Goal: Task Accomplishment & Management: Use online tool/utility

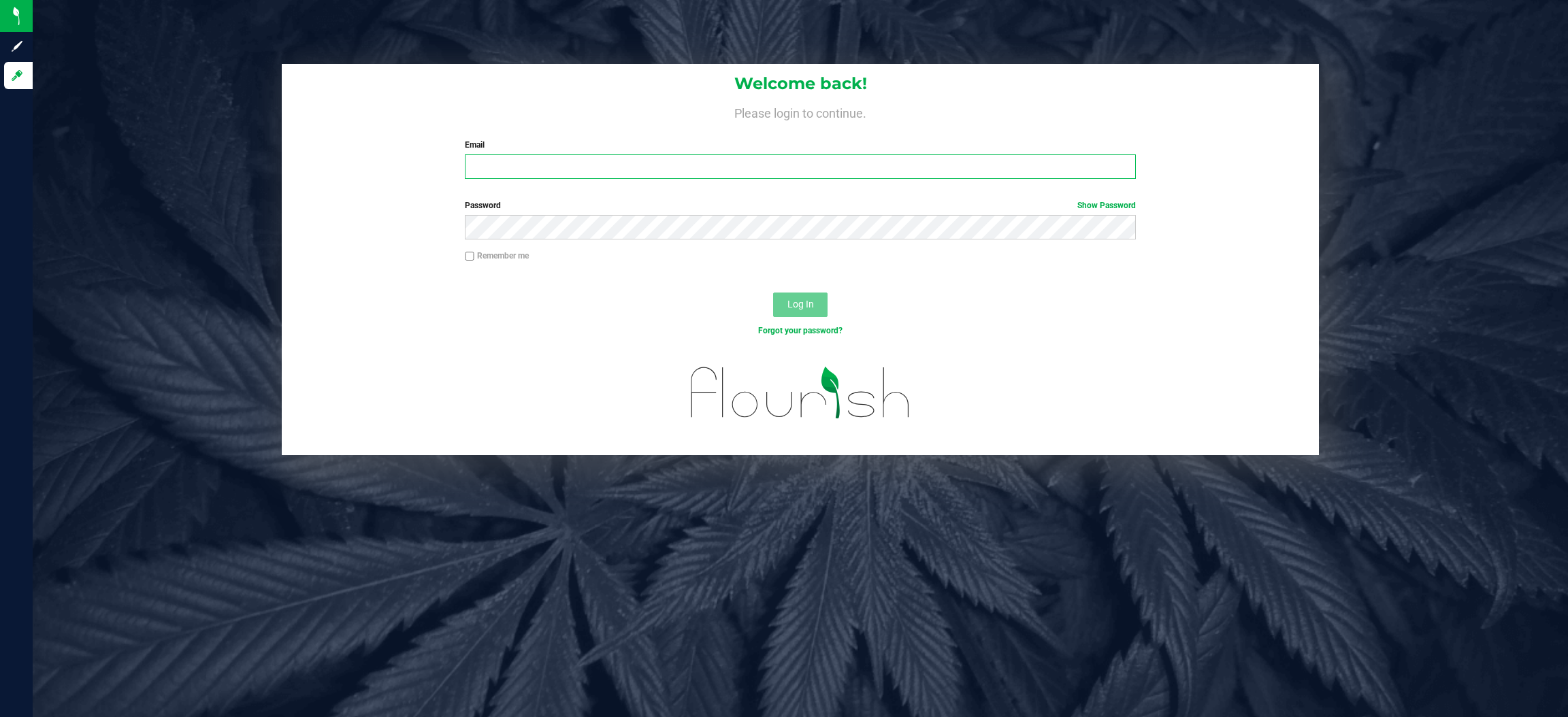
click at [599, 159] on input "Email" at bounding box center [800, 166] width 671 height 24
type input "[EMAIL_ADDRESS][DOMAIN_NAME]"
click at [773, 292] on button "Log In" at bounding box center [800, 304] width 54 height 24
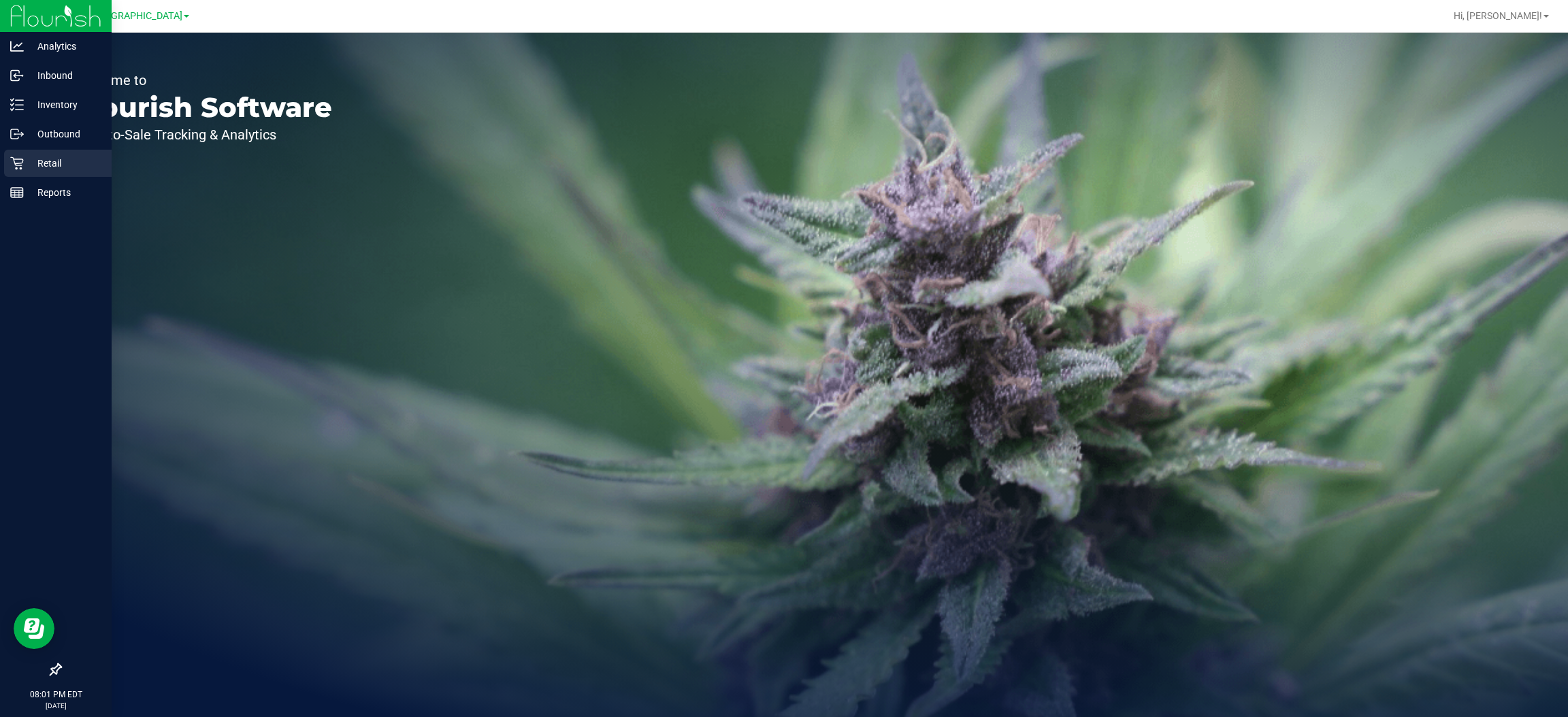
click at [54, 165] on p "Retail" at bounding box center [64, 163] width 82 height 16
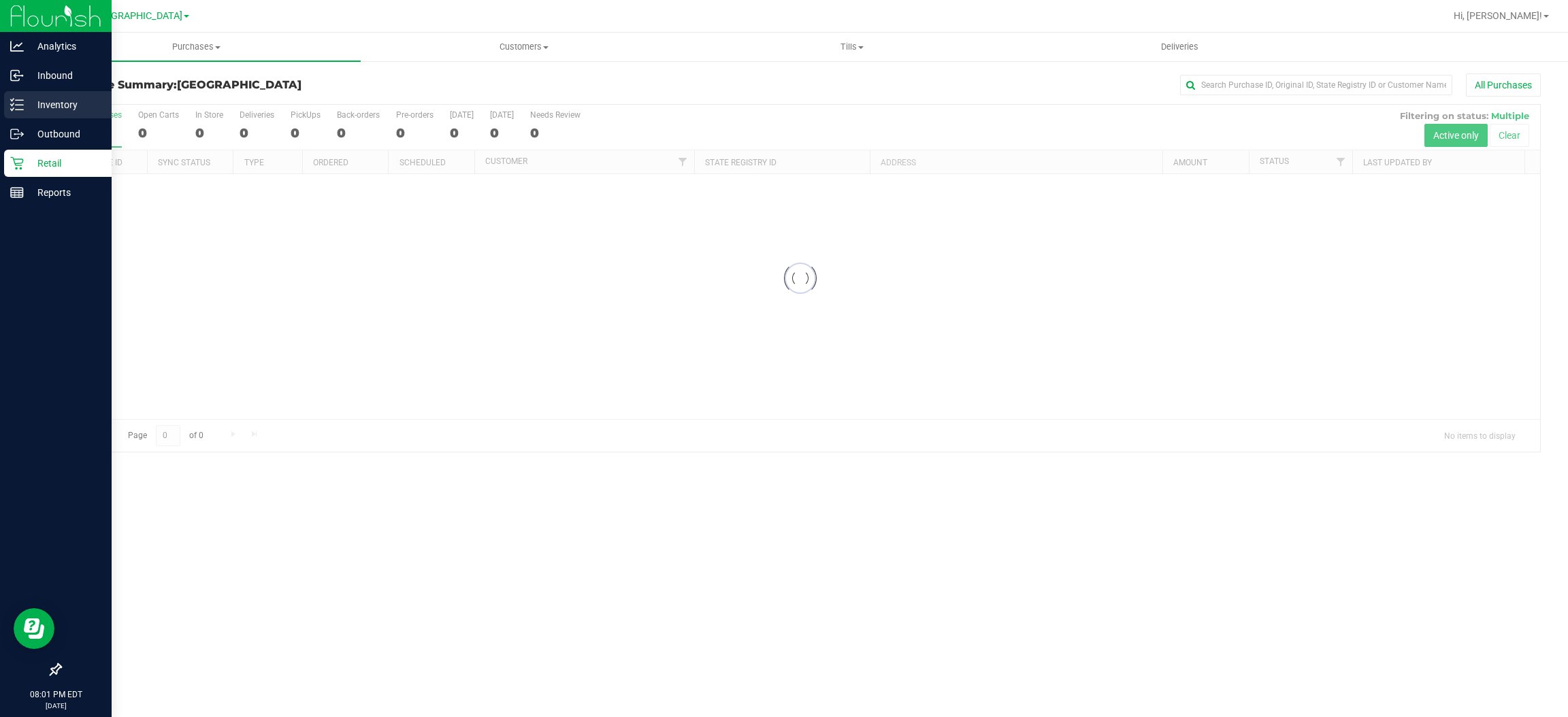
click at [52, 98] on p "Inventory" at bounding box center [64, 104] width 82 height 16
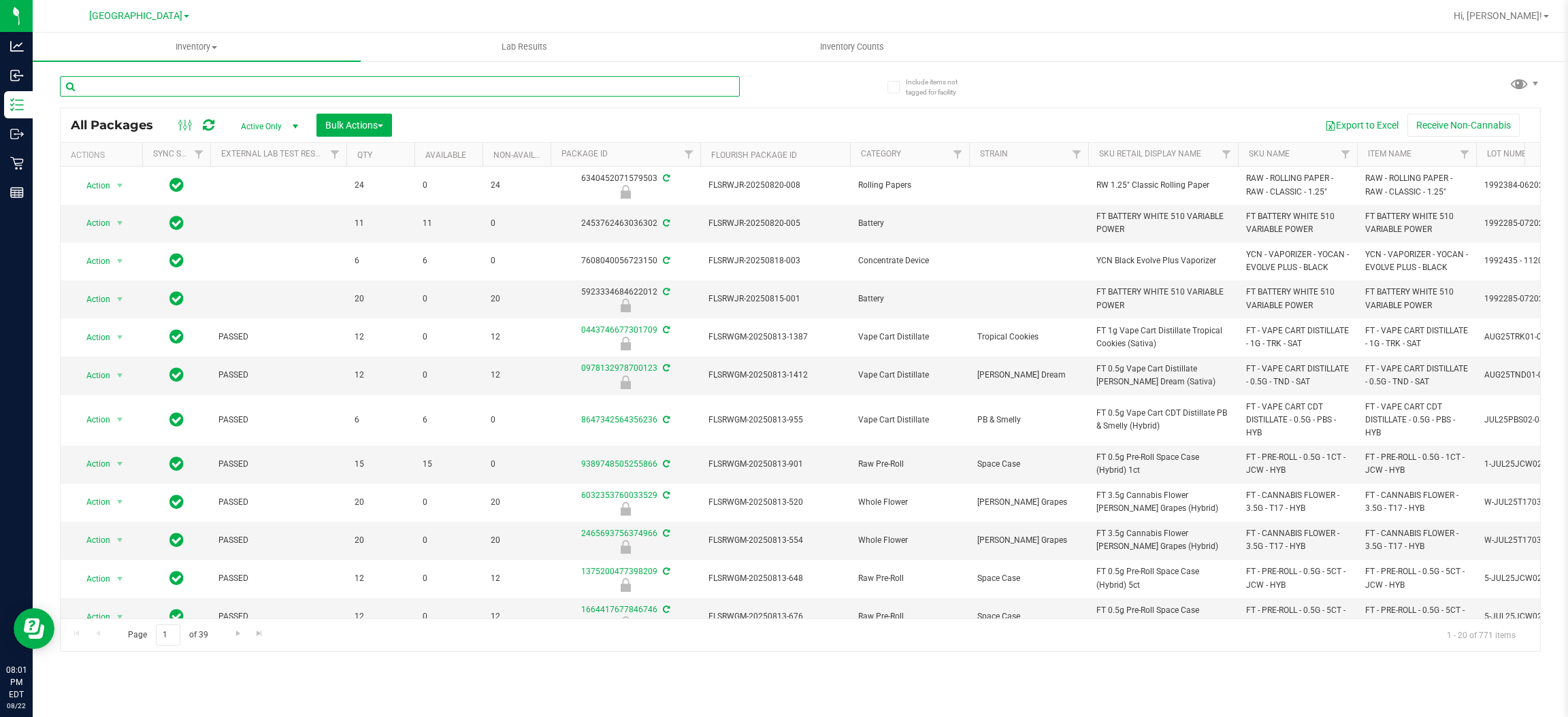
click at [219, 84] on input "text" at bounding box center [400, 86] width 680 height 20
type input "3442426847044090"
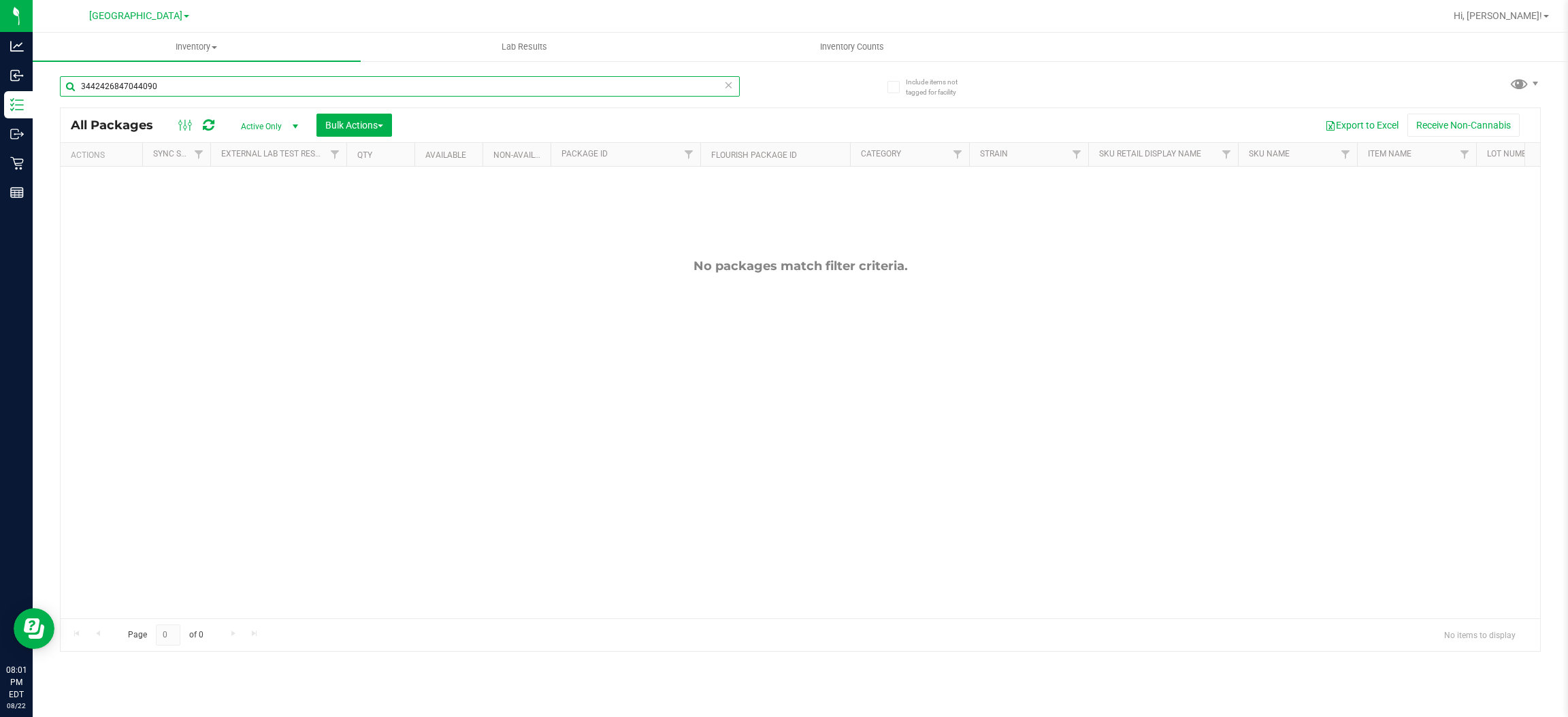
click at [184, 85] on input "3442426847044090" at bounding box center [400, 86] width 680 height 20
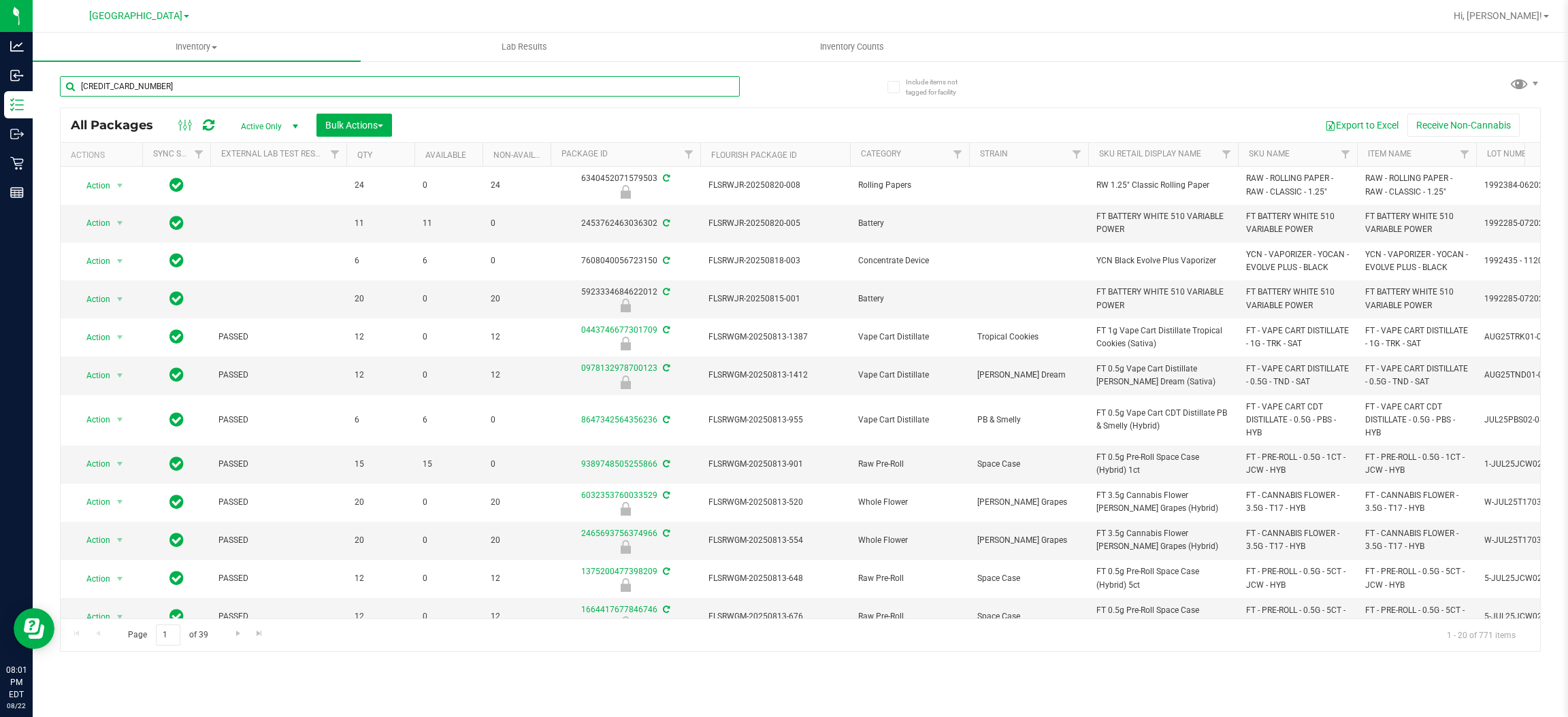
type input "3442426847044090"
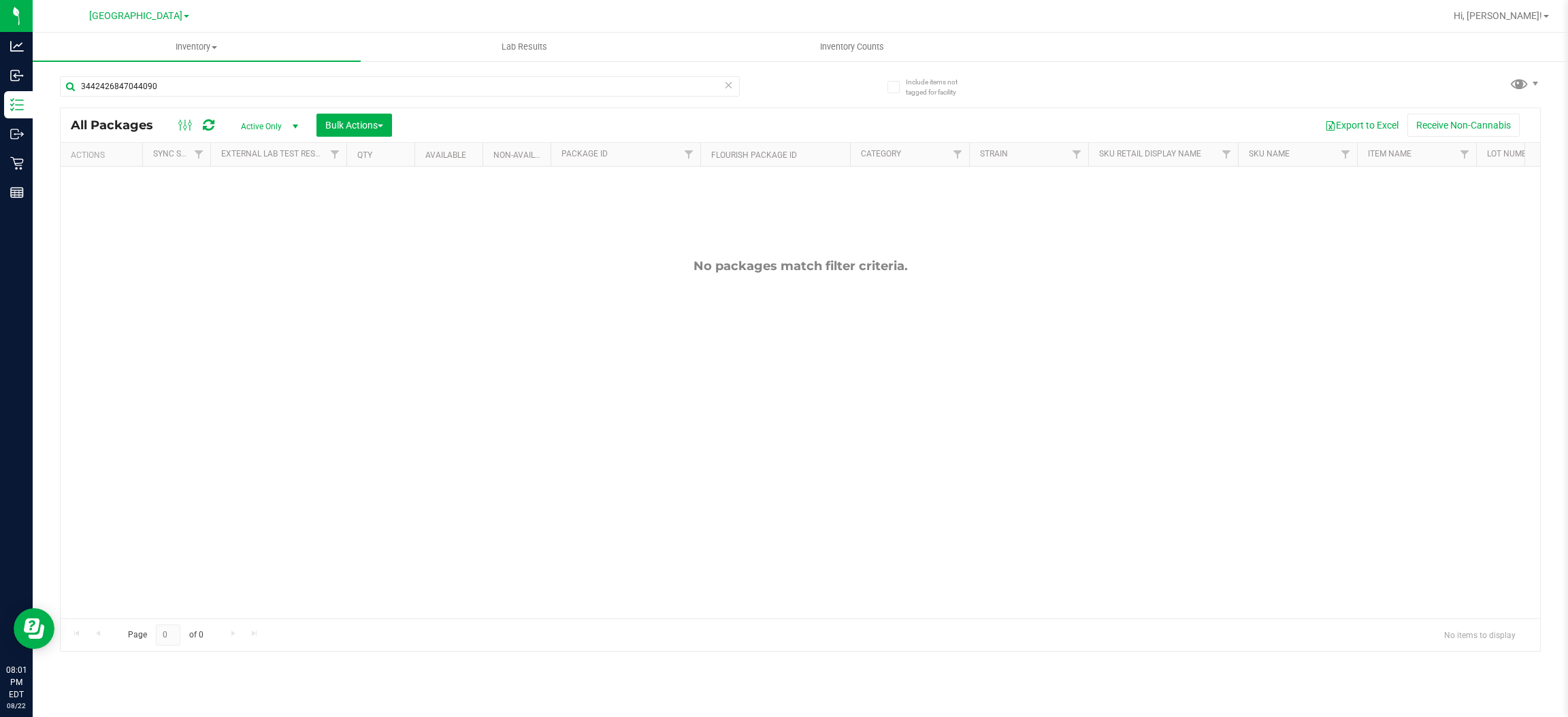
click at [202, 72] on div "3442426847044090" at bounding box center [430, 86] width 740 height 44
click at [202, 73] on div "3442426847044090" at bounding box center [430, 86] width 740 height 44
click at [202, 83] on input "3442426847044090" at bounding box center [400, 86] width 680 height 20
click at [172, 82] on input "3442426847044090" at bounding box center [400, 86] width 680 height 20
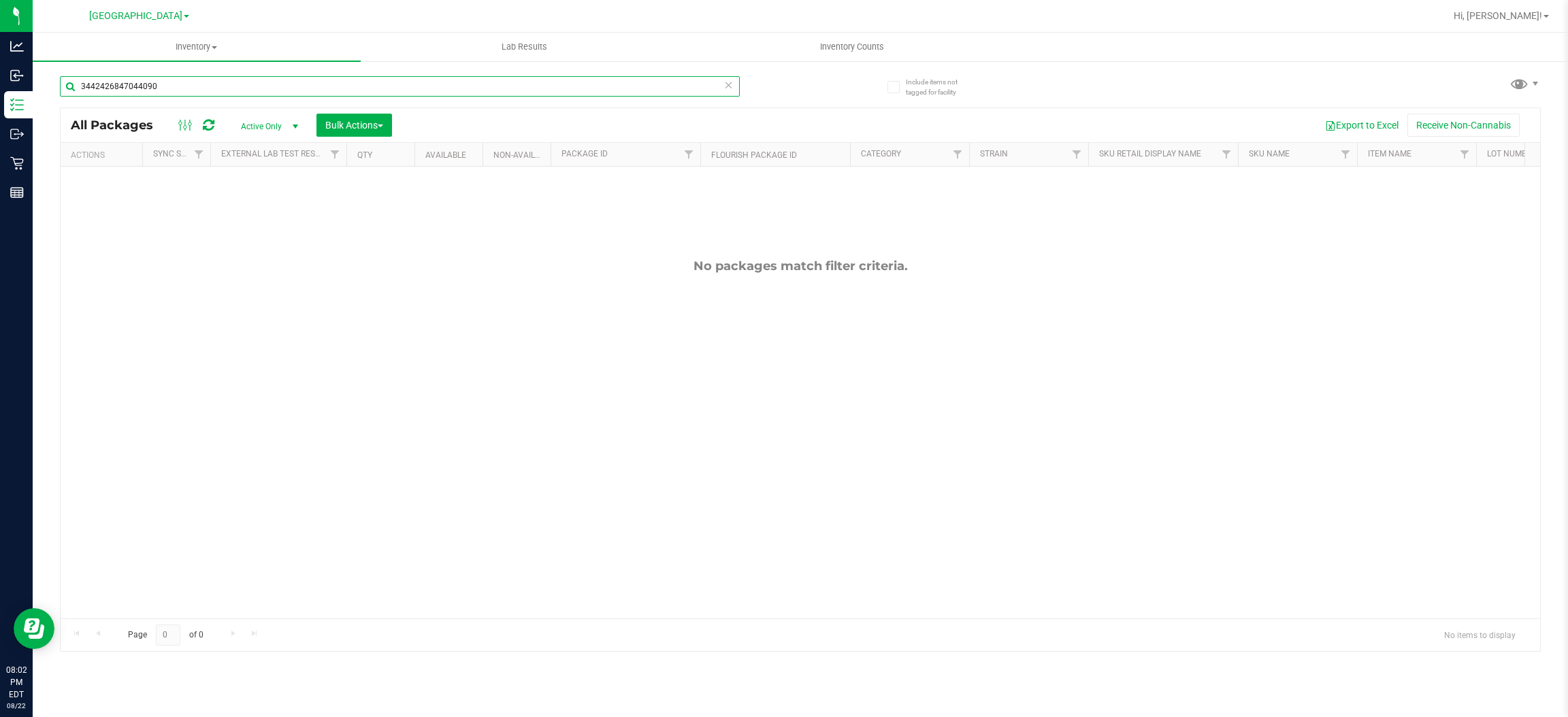
click at [172, 82] on input "3442426847044090" at bounding box center [400, 86] width 680 height 20
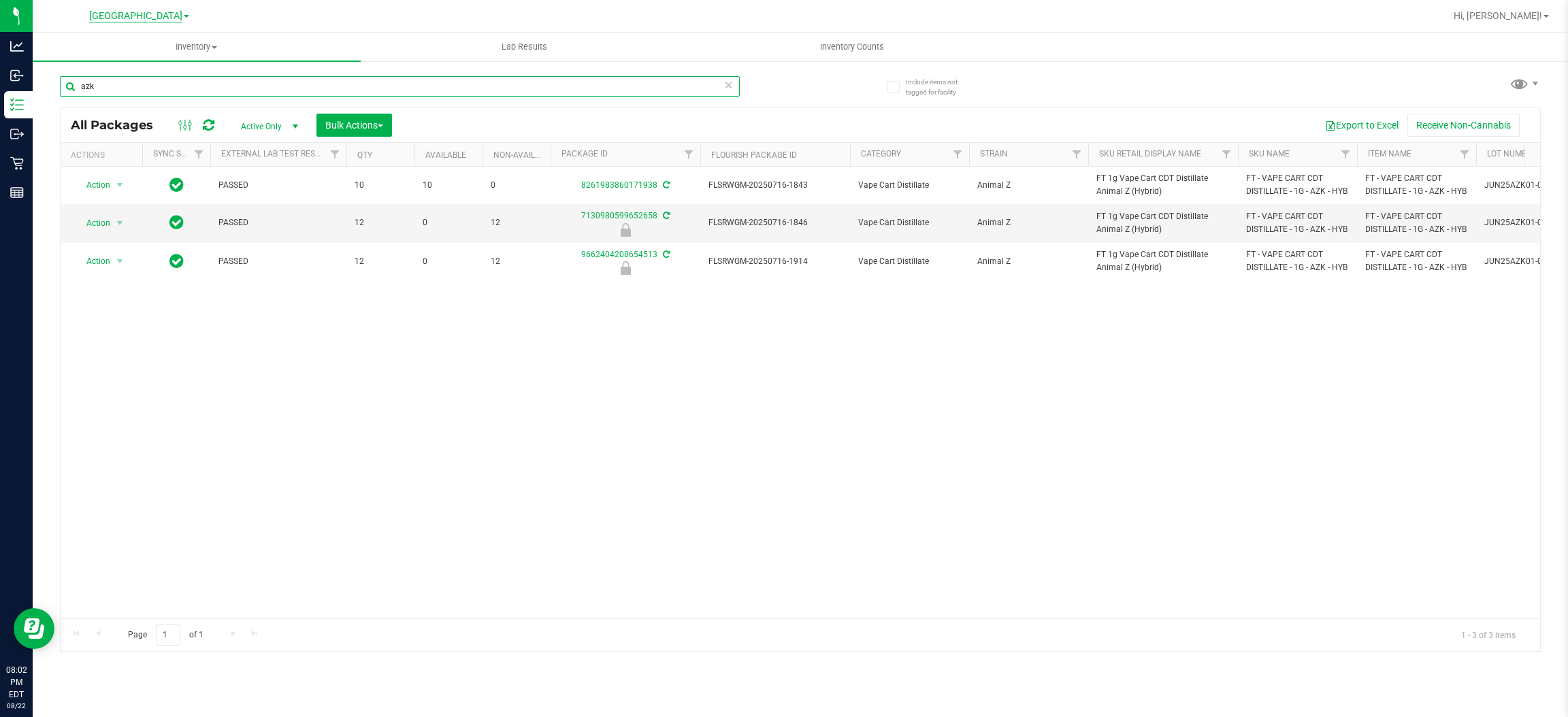
type input "azk"
click at [138, 19] on span "[GEOGRAPHIC_DATA]" at bounding box center [136, 16] width 93 height 12
click at [87, 63] on link "Port Orange WC" at bounding box center [139, 67] width 199 height 19
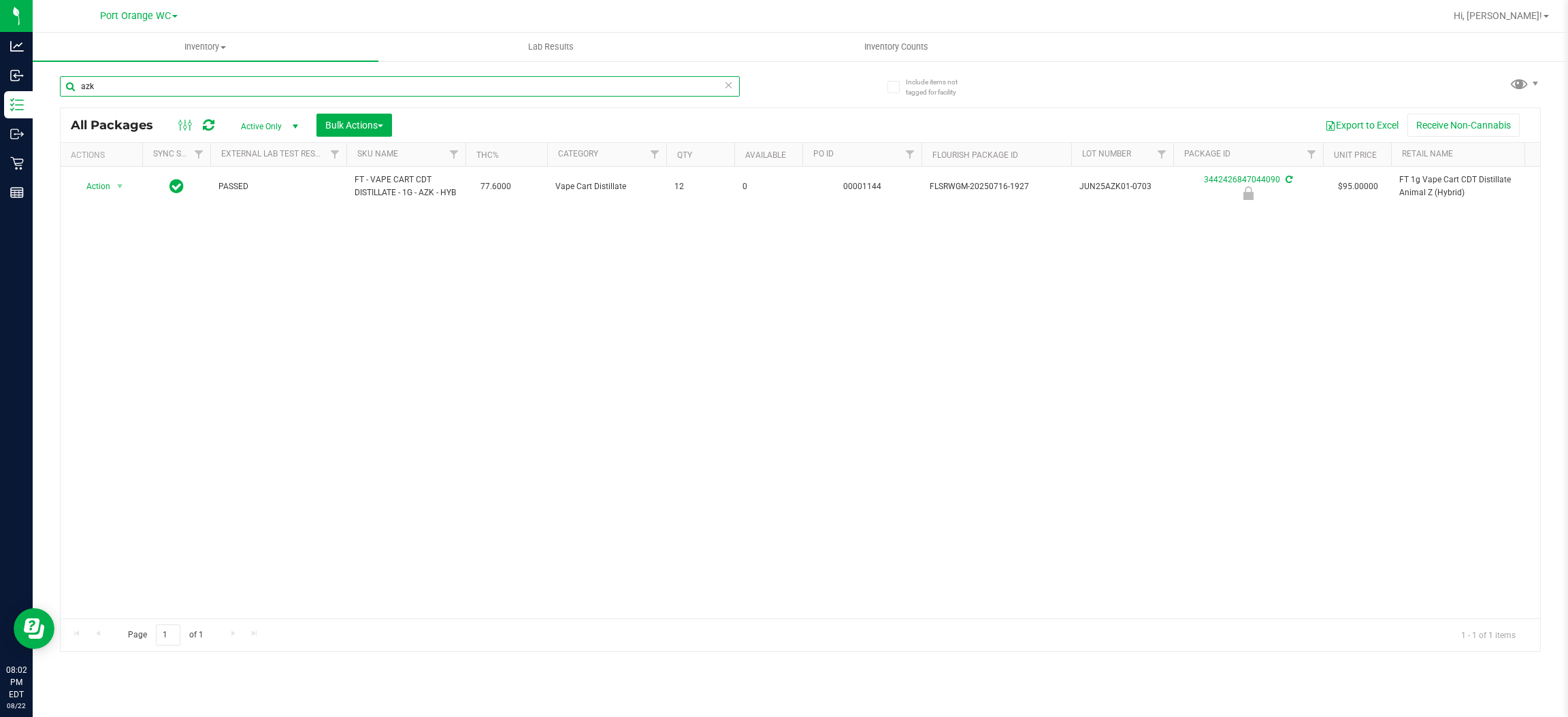
click at [108, 81] on input "azk" at bounding box center [400, 86] width 680 height 20
type input "3442426847044090"
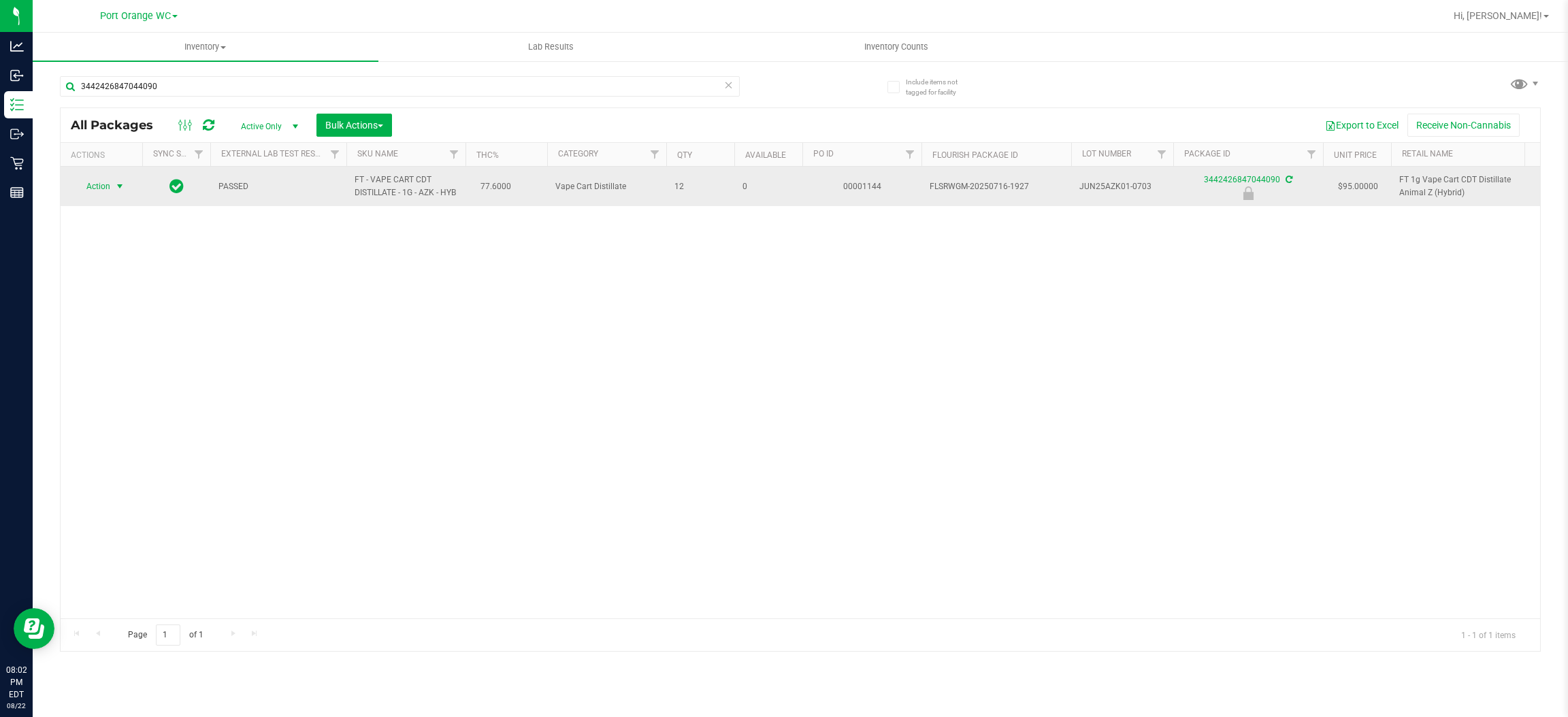
click at [103, 183] on span "Action" at bounding box center [92, 186] width 36 height 19
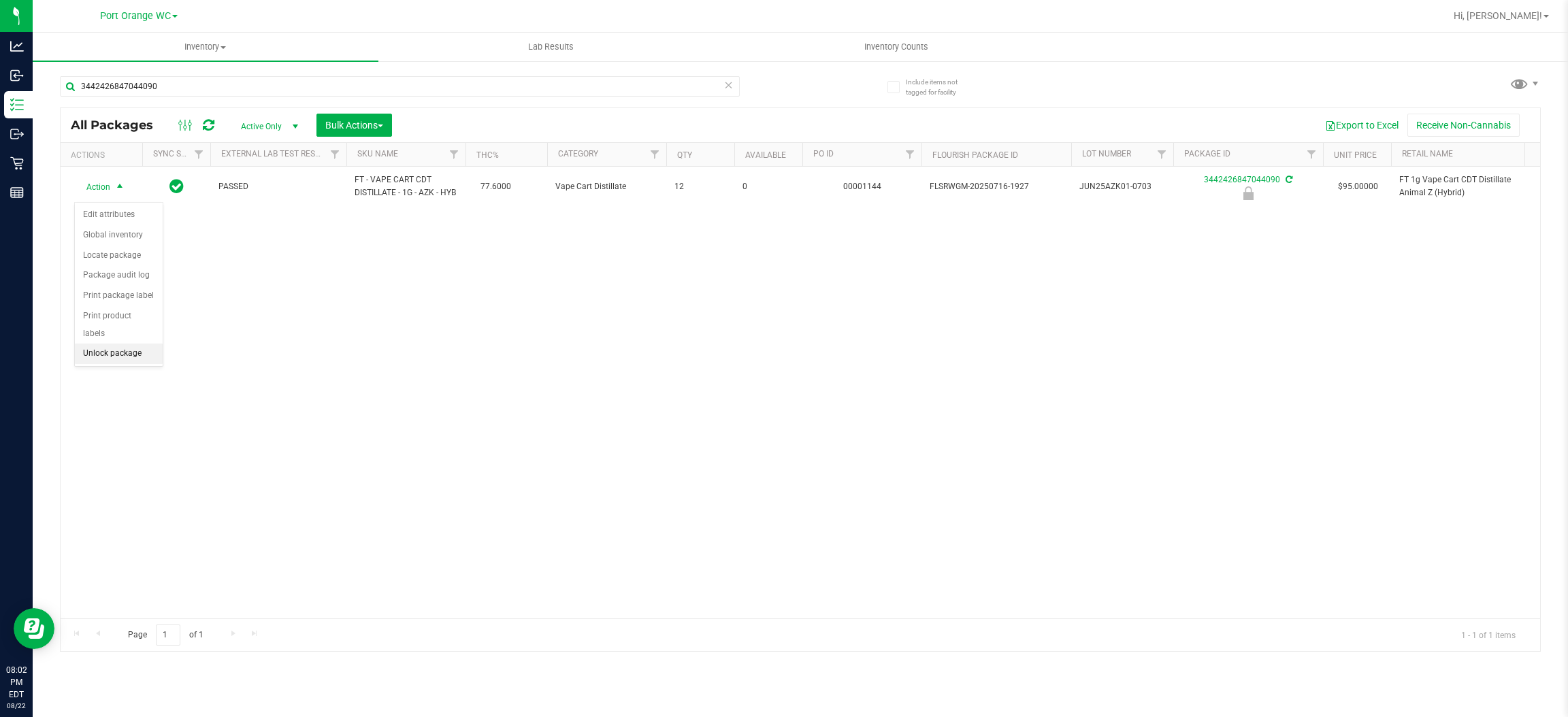
click at [124, 344] on li "Unlock package" at bounding box center [119, 354] width 88 height 20
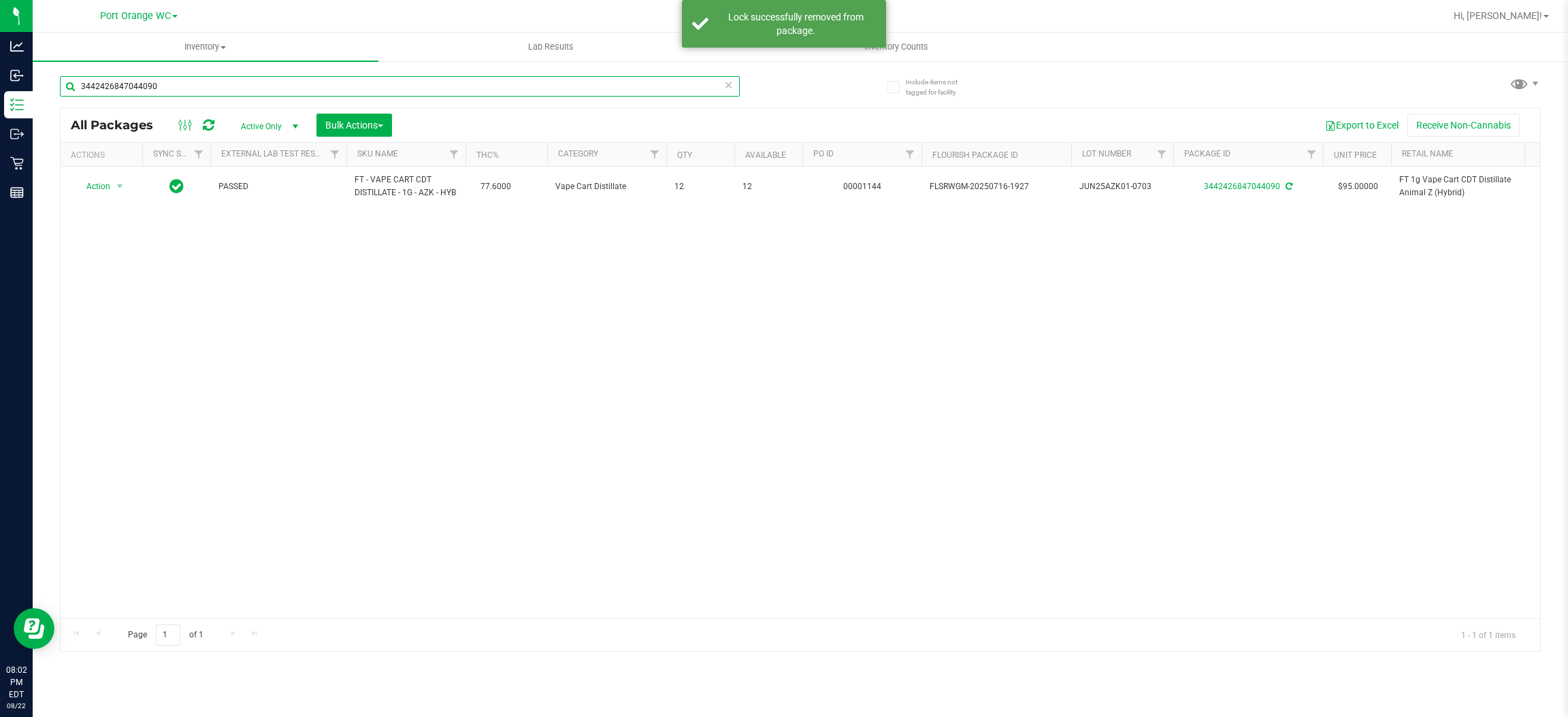
click at [169, 80] on input "3442426847044090" at bounding box center [400, 86] width 680 height 20
click at [166, 82] on input "3442426847044090" at bounding box center [400, 86] width 680 height 20
type input "9403370719521449"
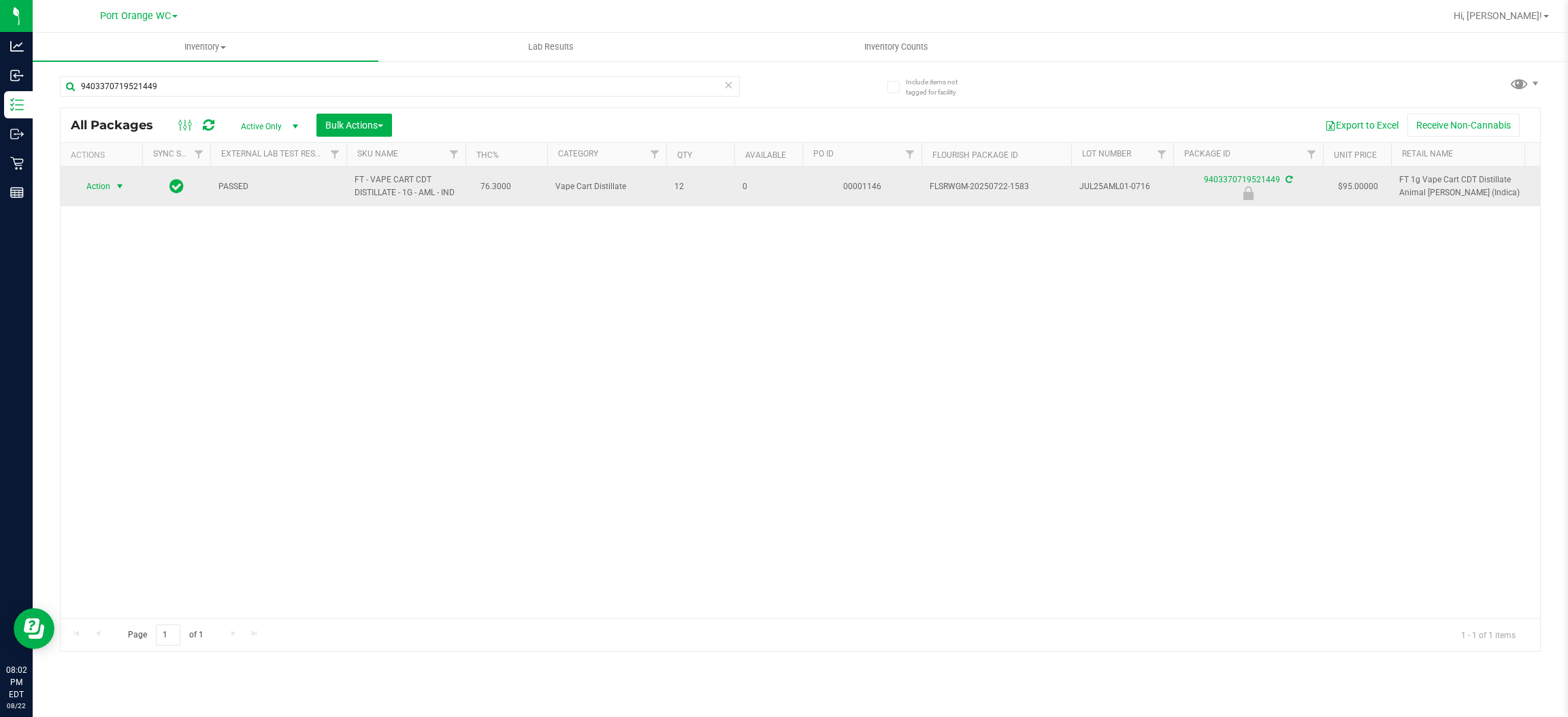
click at [103, 185] on span "Action" at bounding box center [92, 186] width 36 height 19
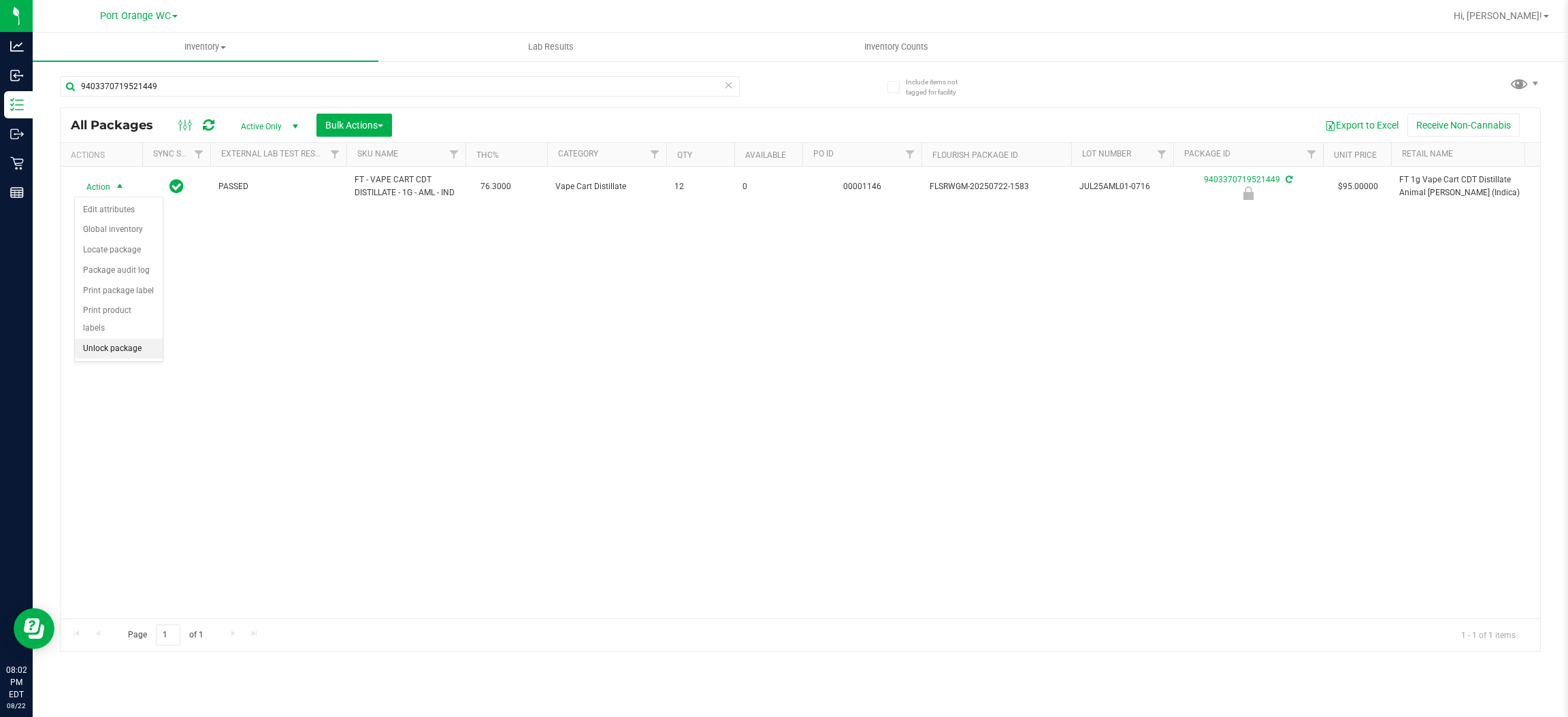
click at [86, 339] on li "Unlock package" at bounding box center [119, 349] width 88 height 20
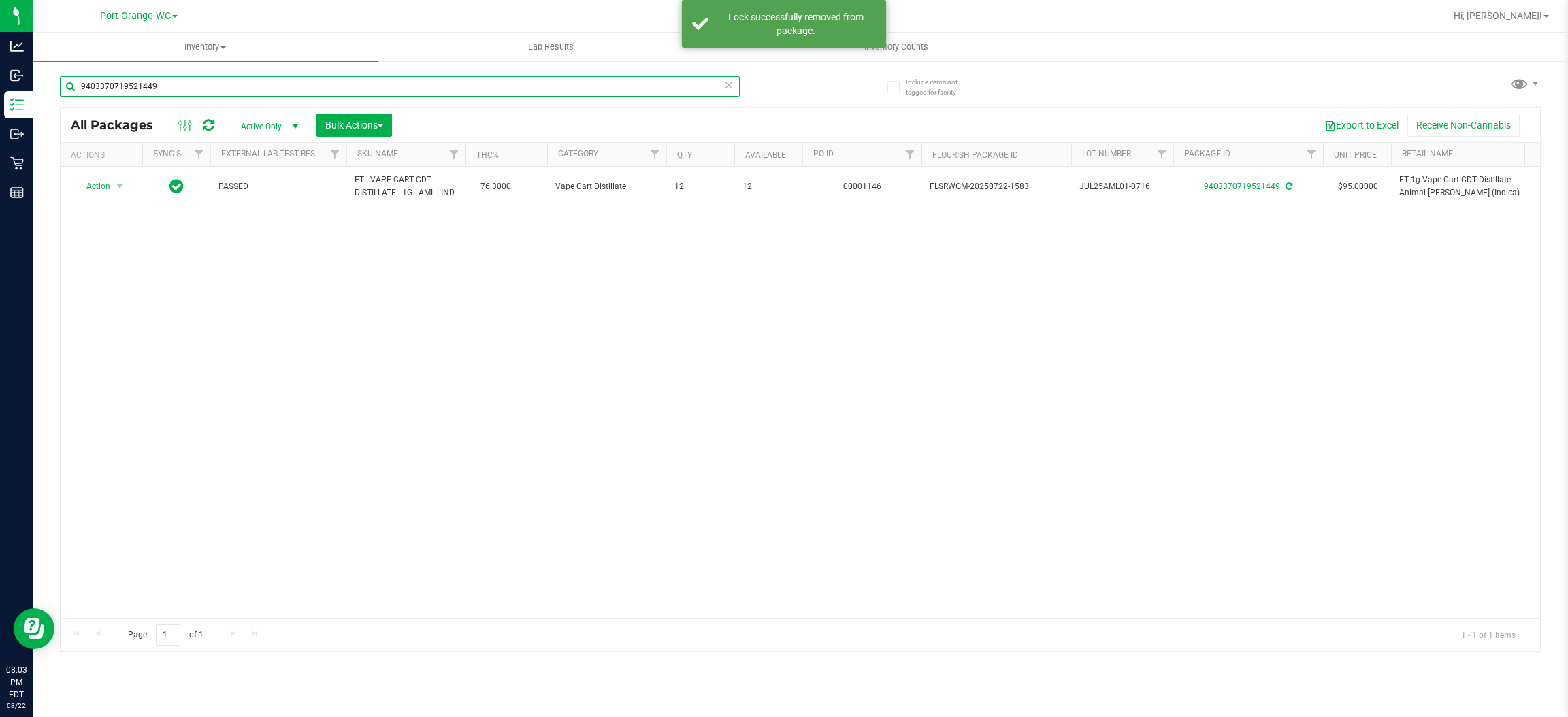
click at [201, 81] on input "9403370719521449" at bounding box center [400, 86] width 680 height 20
click at [199, 81] on input "9403370719521449" at bounding box center [400, 86] width 680 height 20
type input "6229631297153766"
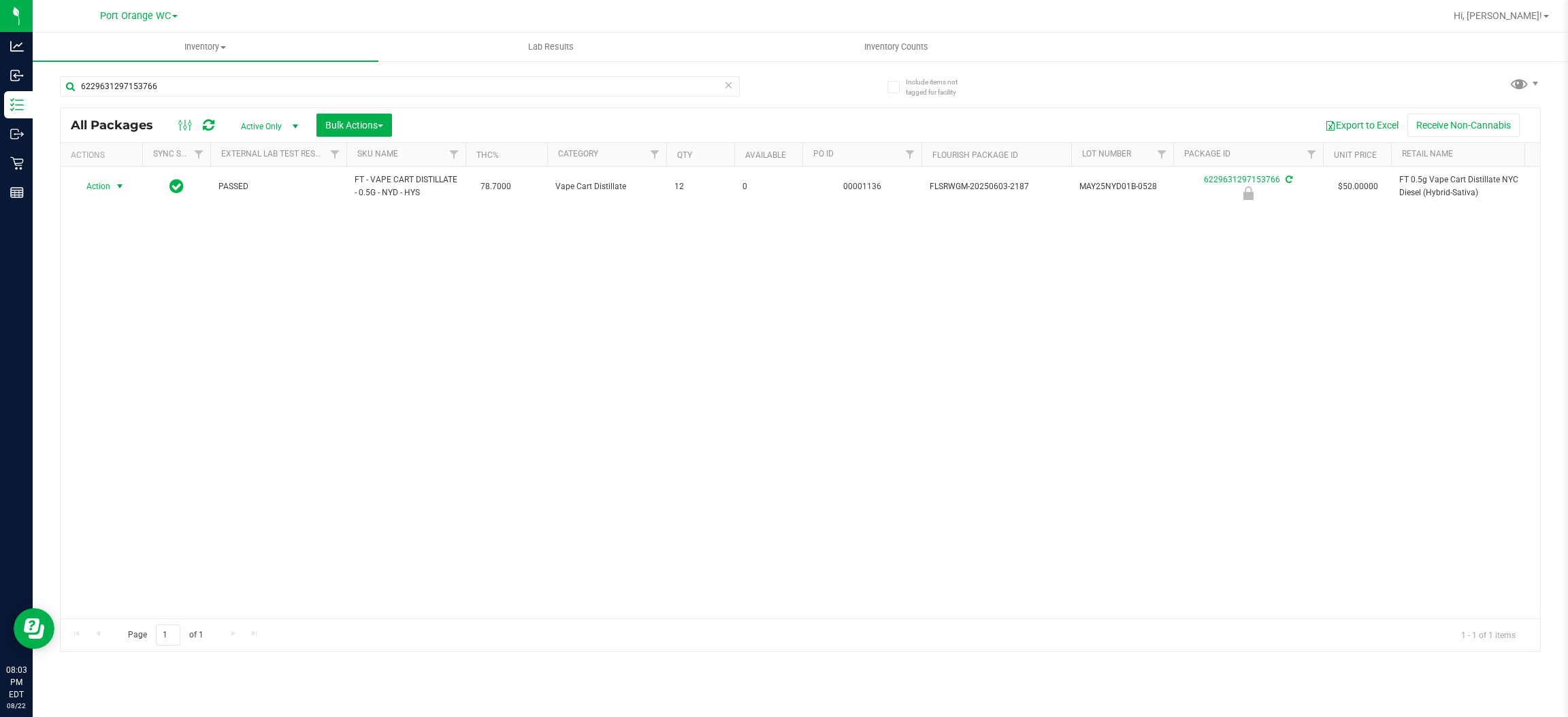
click at [103, 185] on span "Action" at bounding box center [92, 186] width 36 height 19
click at [105, 339] on li "Unlock package" at bounding box center [119, 349] width 88 height 20
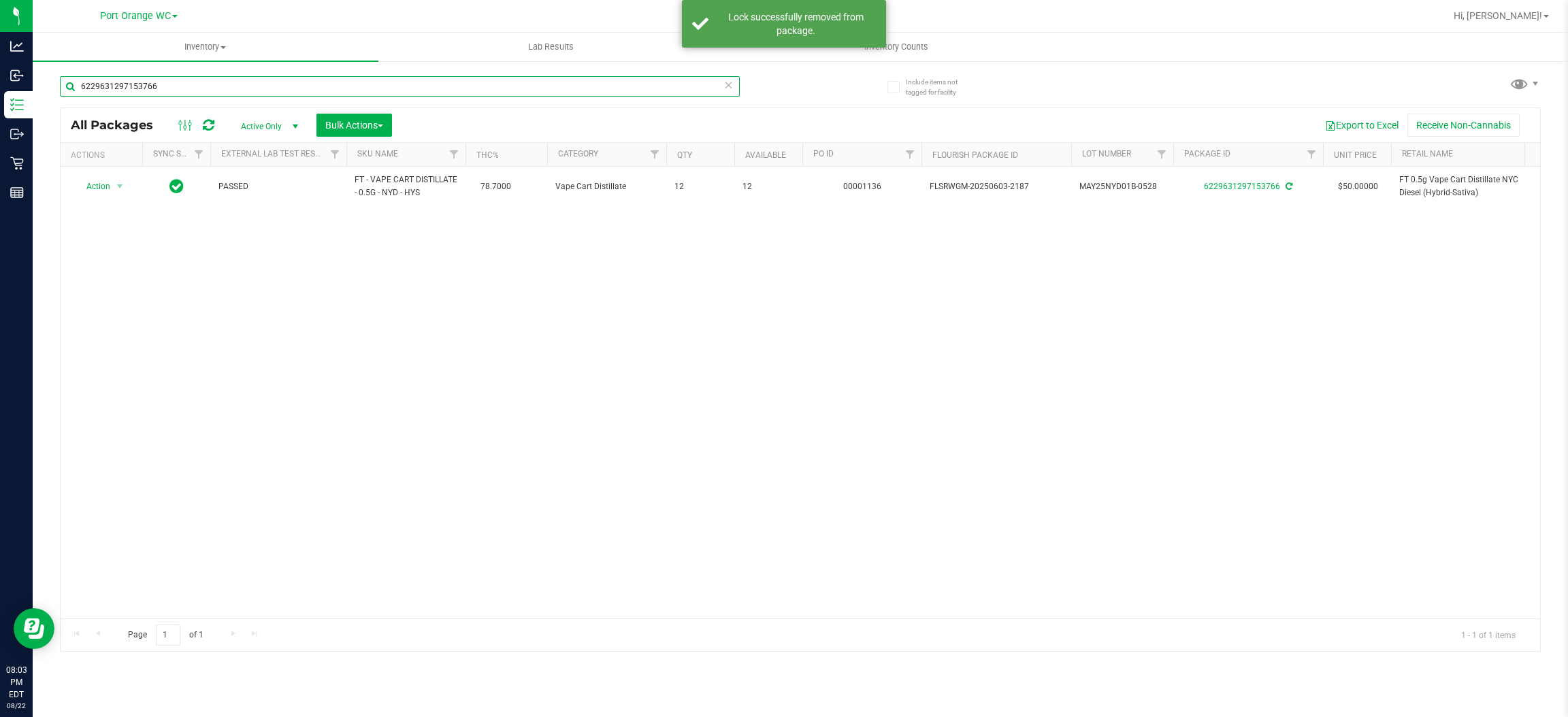
click at [199, 87] on input "6229631297153766" at bounding box center [400, 86] width 680 height 20
type input "[CREDIT_CARD_NUMBER]"
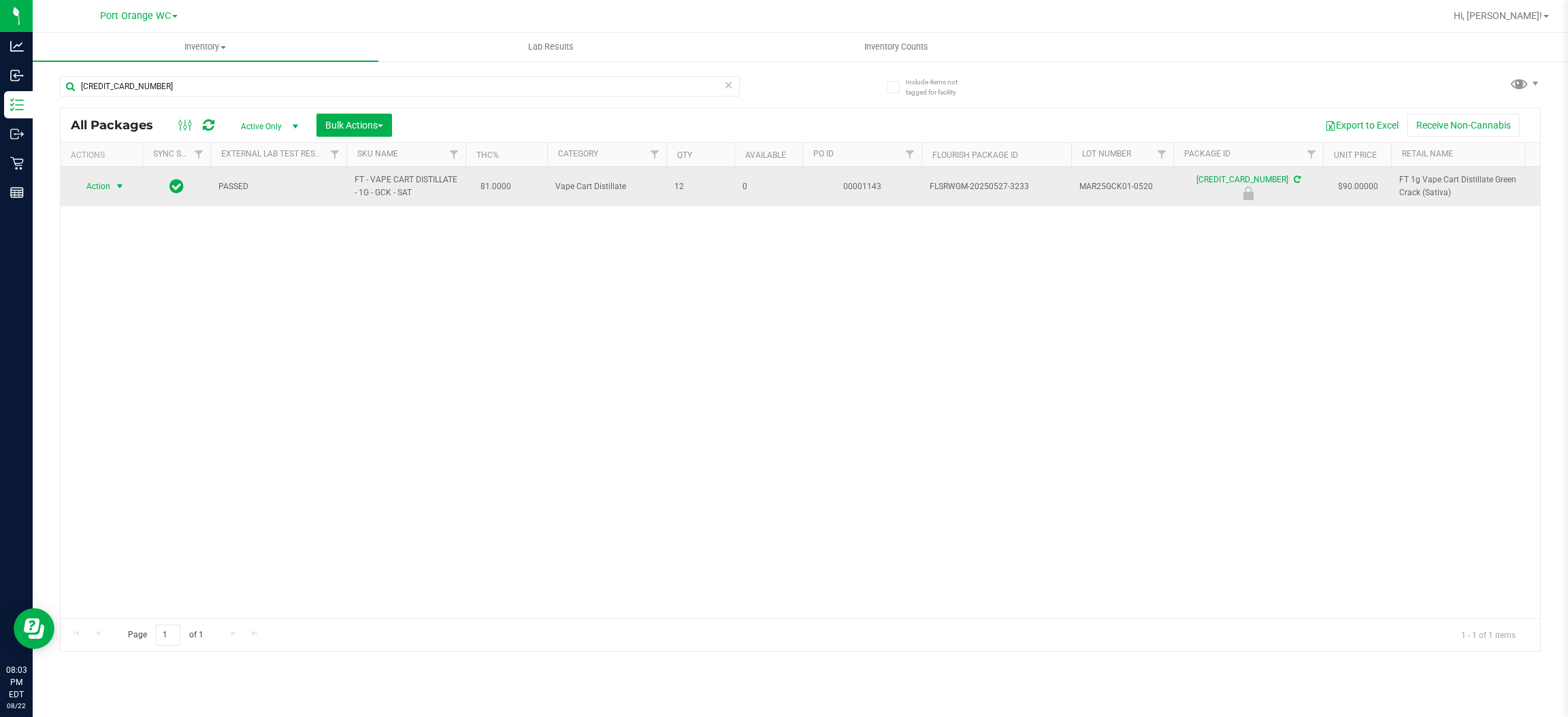
click at [90, 182] on span "Action" at bounding box center [92, 186] width 36 height 19
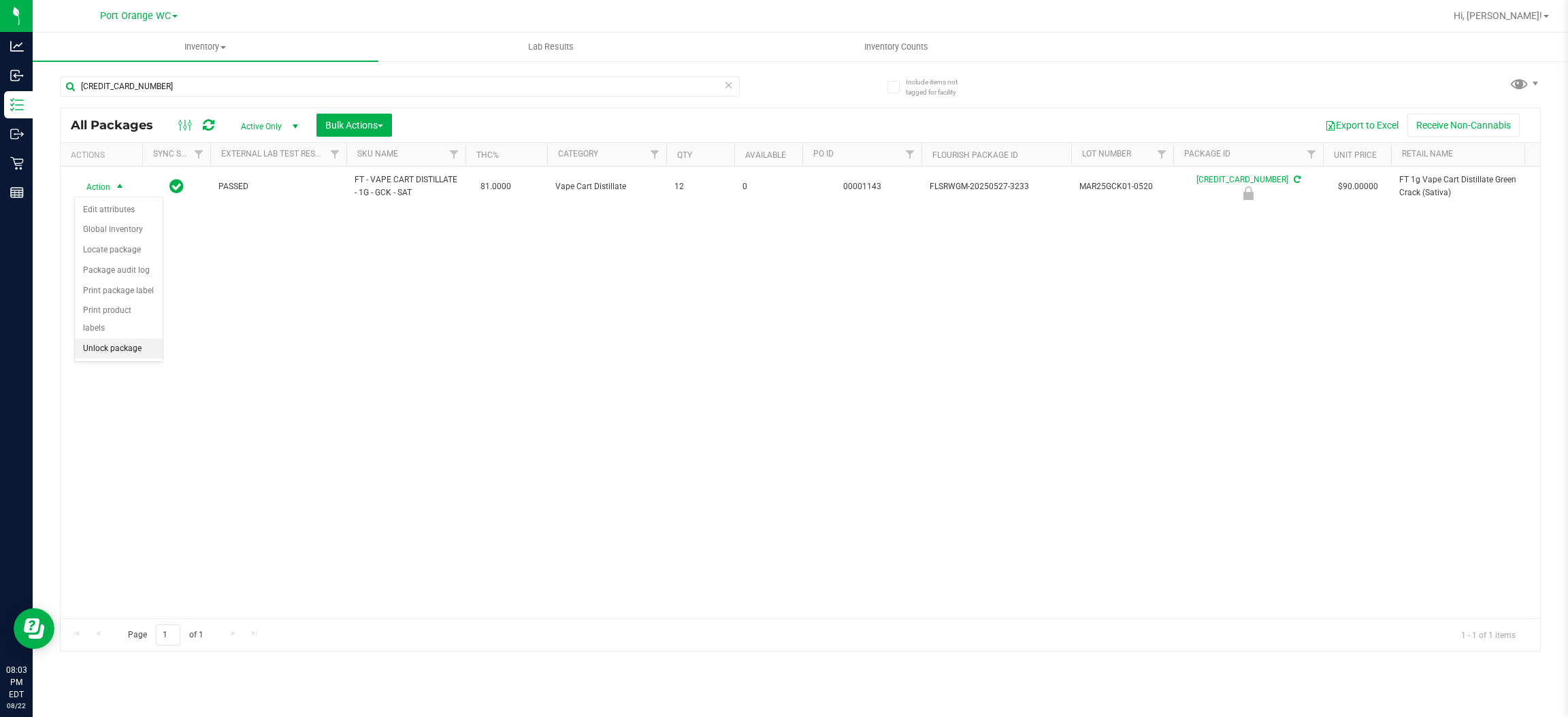
click at [103, 339] on li "Unlock package" at bounding box center [119, 349] width 88 height 20
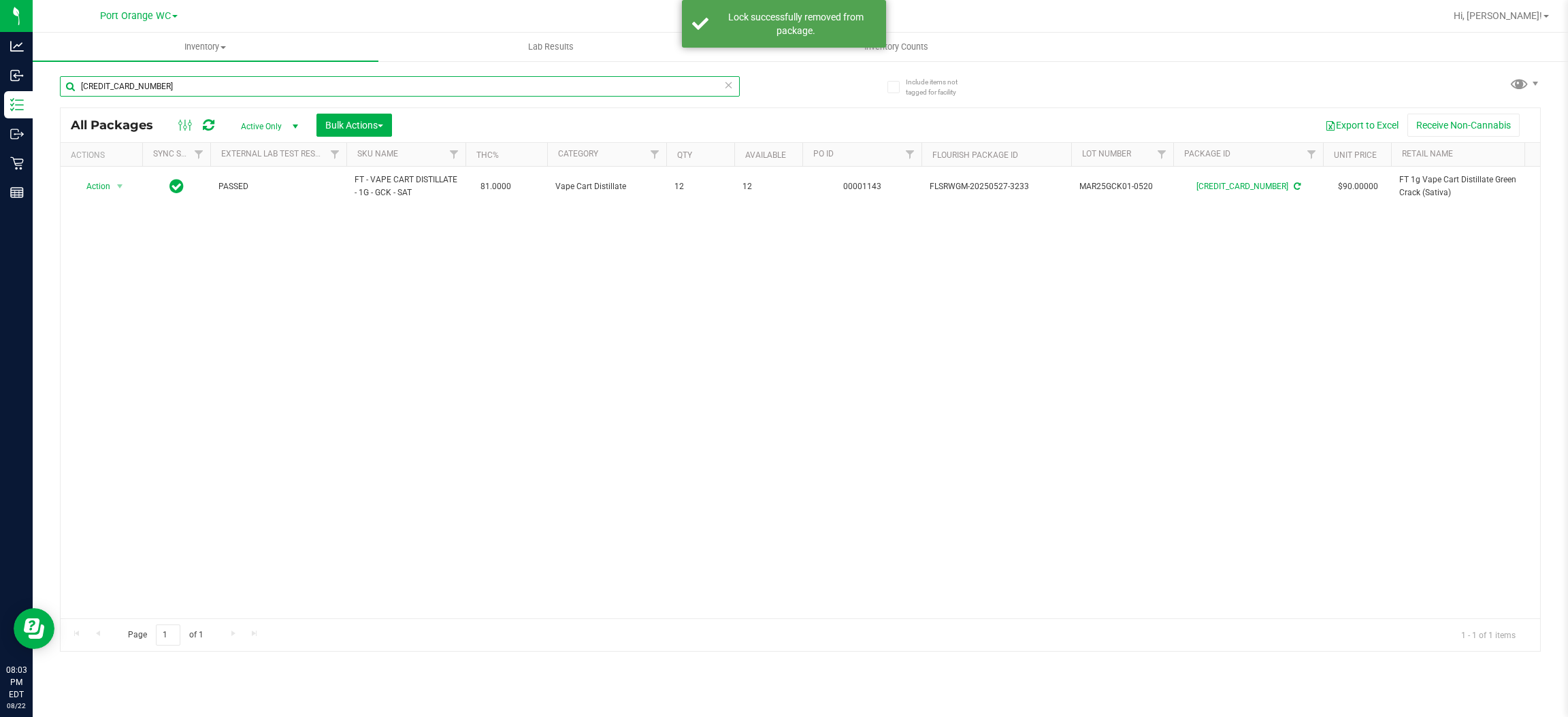
click at [219, 78] on input "[CREDIT_CARD_NUMBER]" at bounding box center [400, 86] width 680 height 20
type input "6060951863558579"
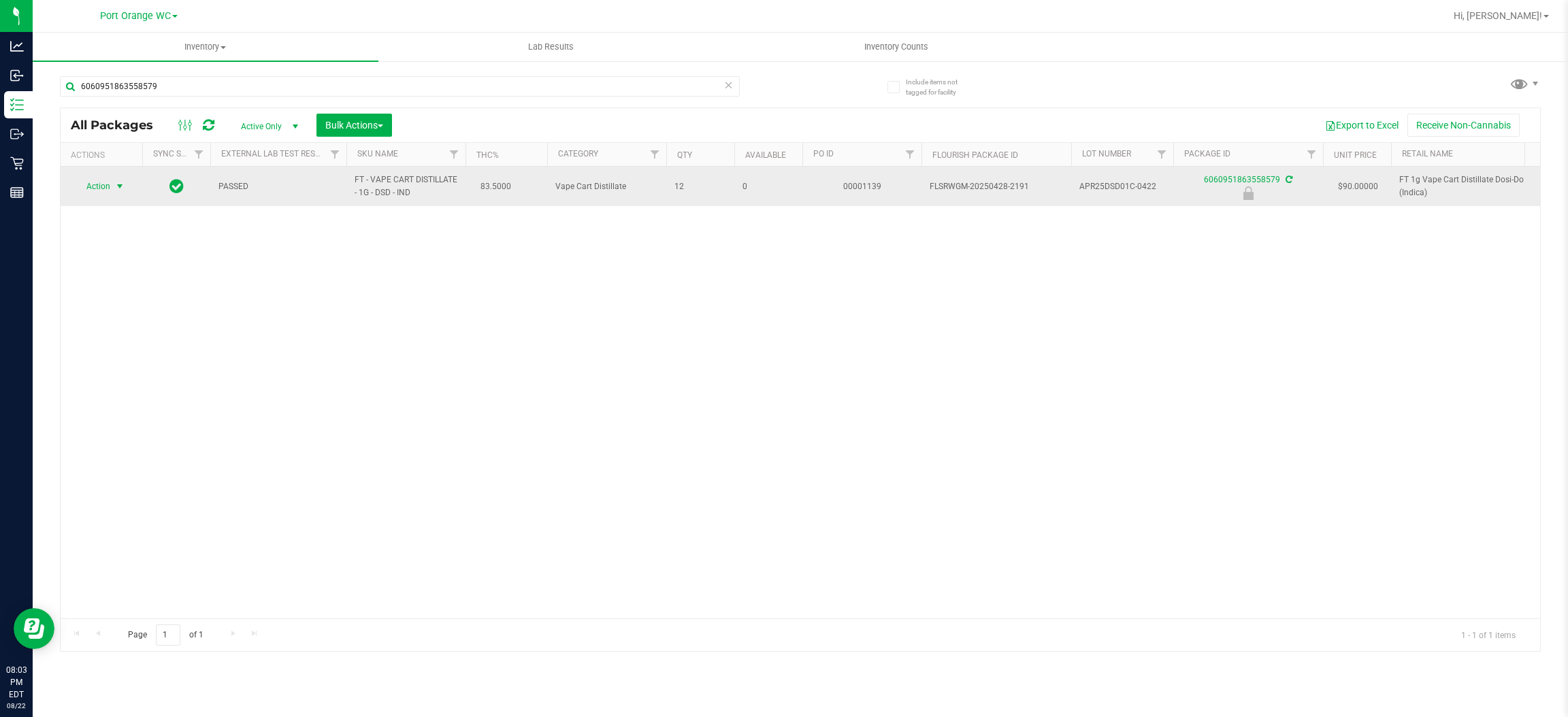
click at [113, 183] on span "select" at bounding box center [120, 186] width 17 height 19
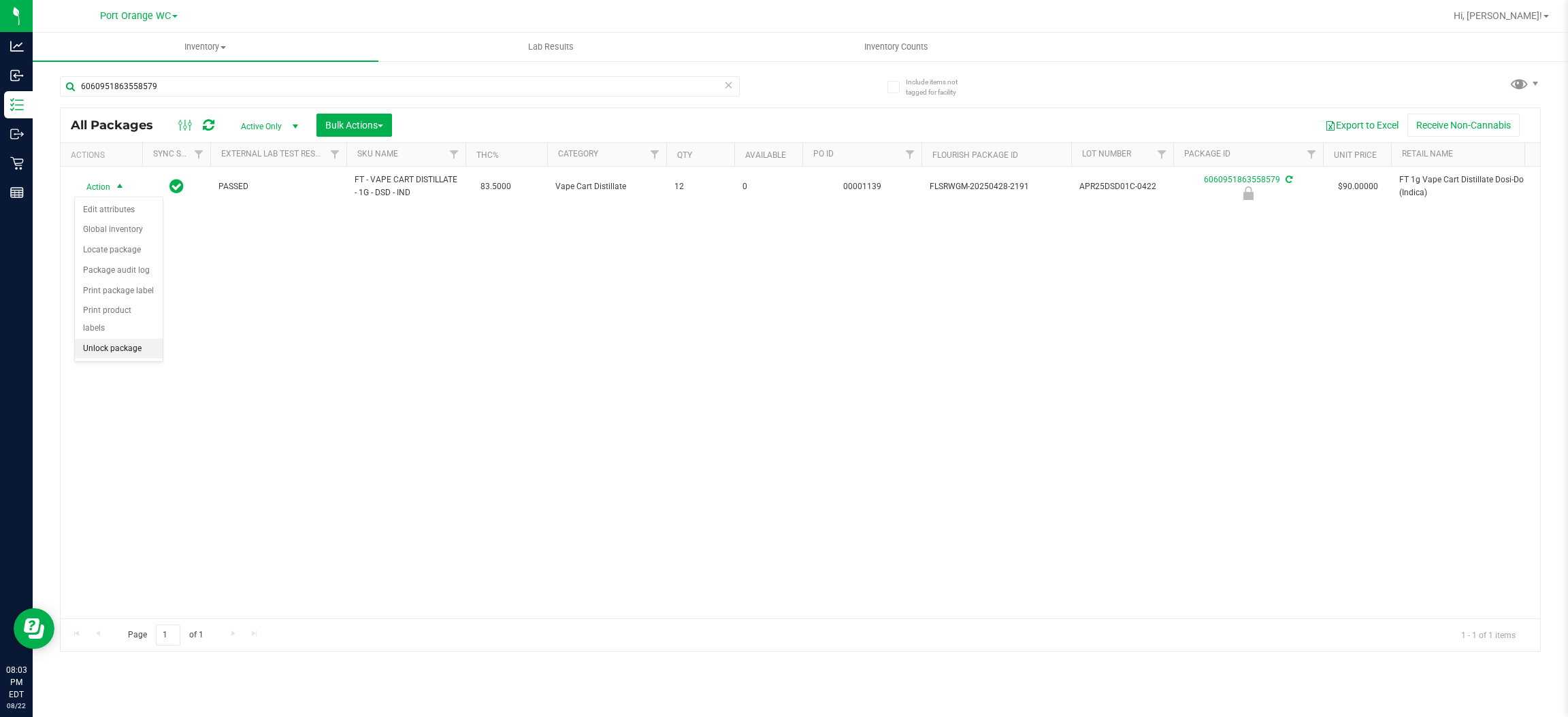
click at [92, 339] on li "Unlock package" at bounding box center [119, 349] width 88 height 20
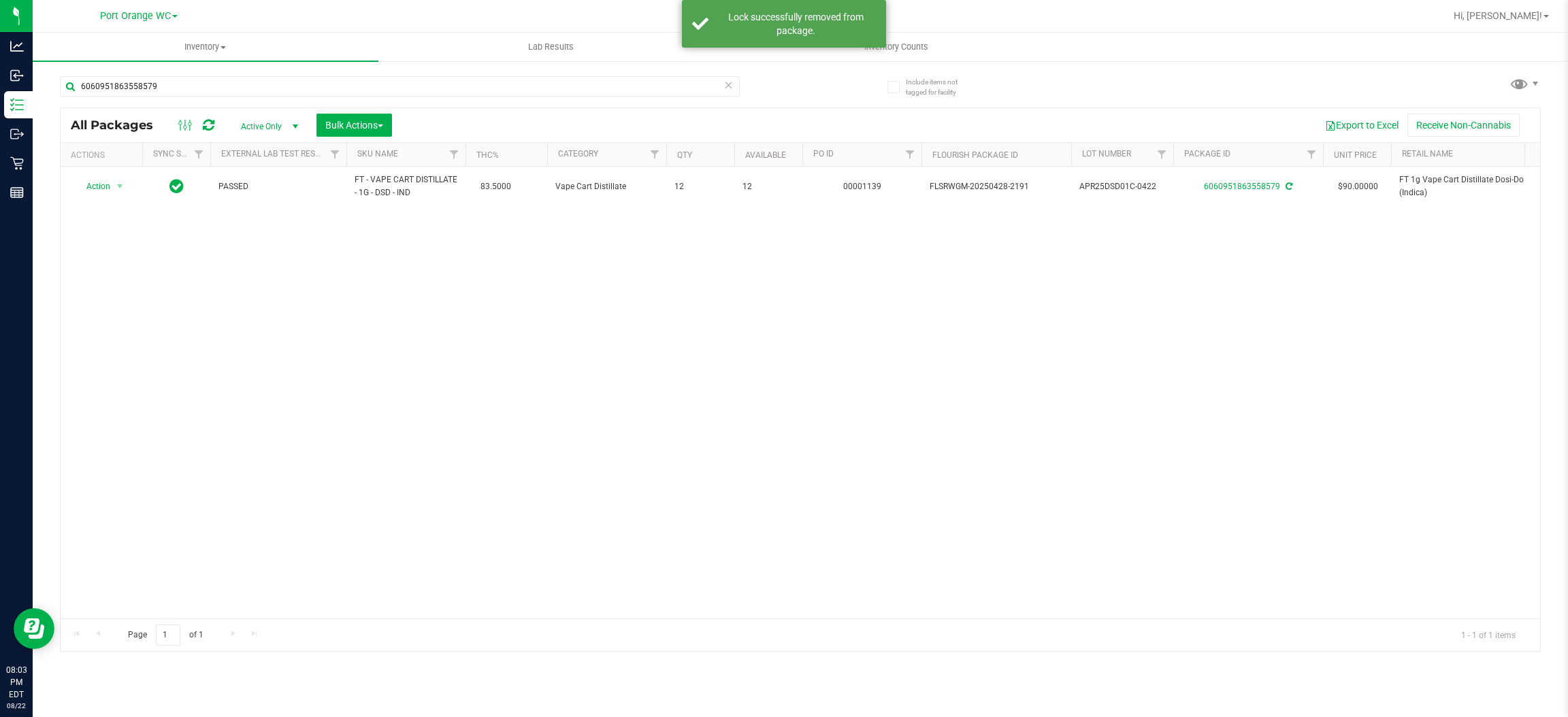
click at [522, 306] on div "Action Action Adjust qty Create package Edit attributes Global inventory Locate…" at bounding box center [800, 392] width 1479 height 452
click at [1529, 14] on span "Hi, [PERSON_NAME]!" at bounding box center [1497, 15] width 89 height 11
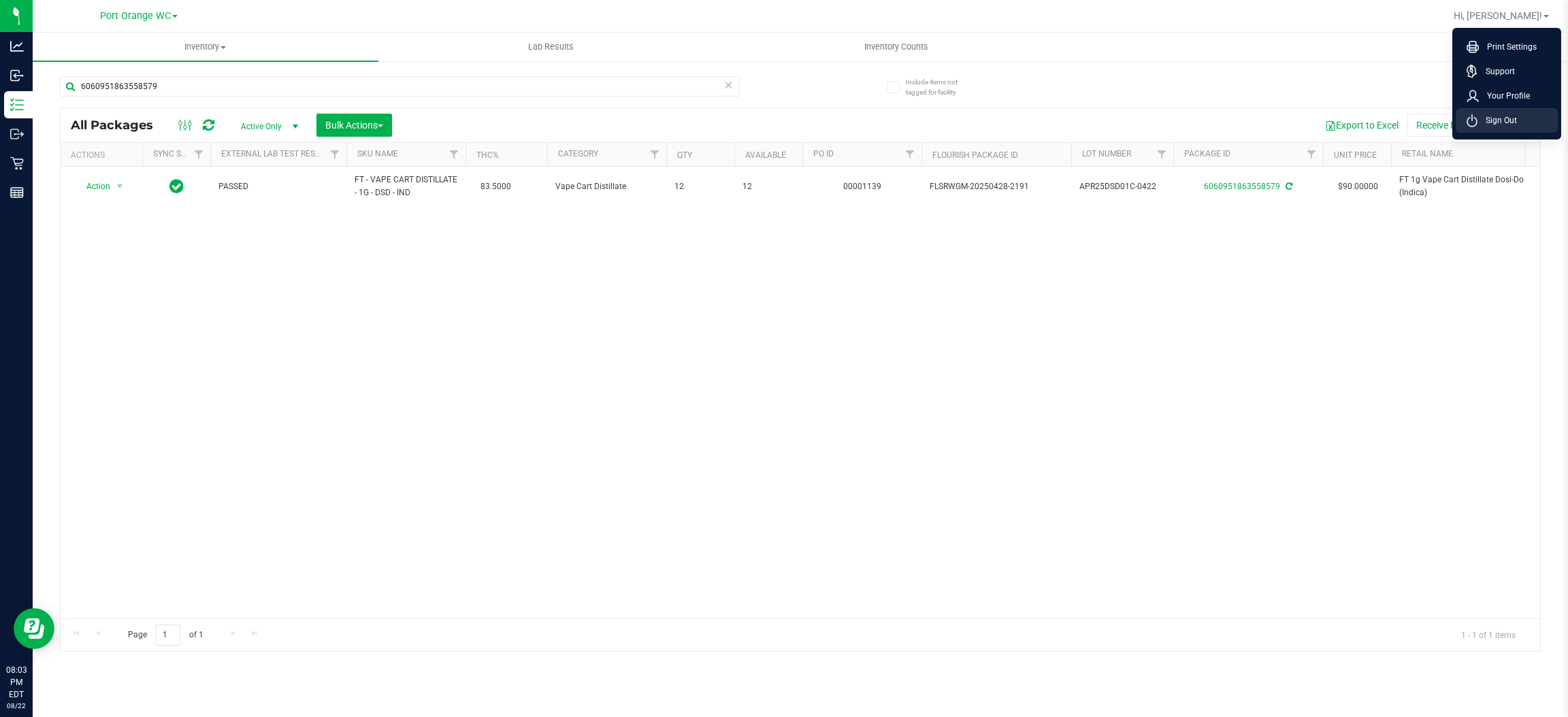
click at [1505, 114] on span "Sign Out" at bounding box center [1497, 121] width 40 height 14
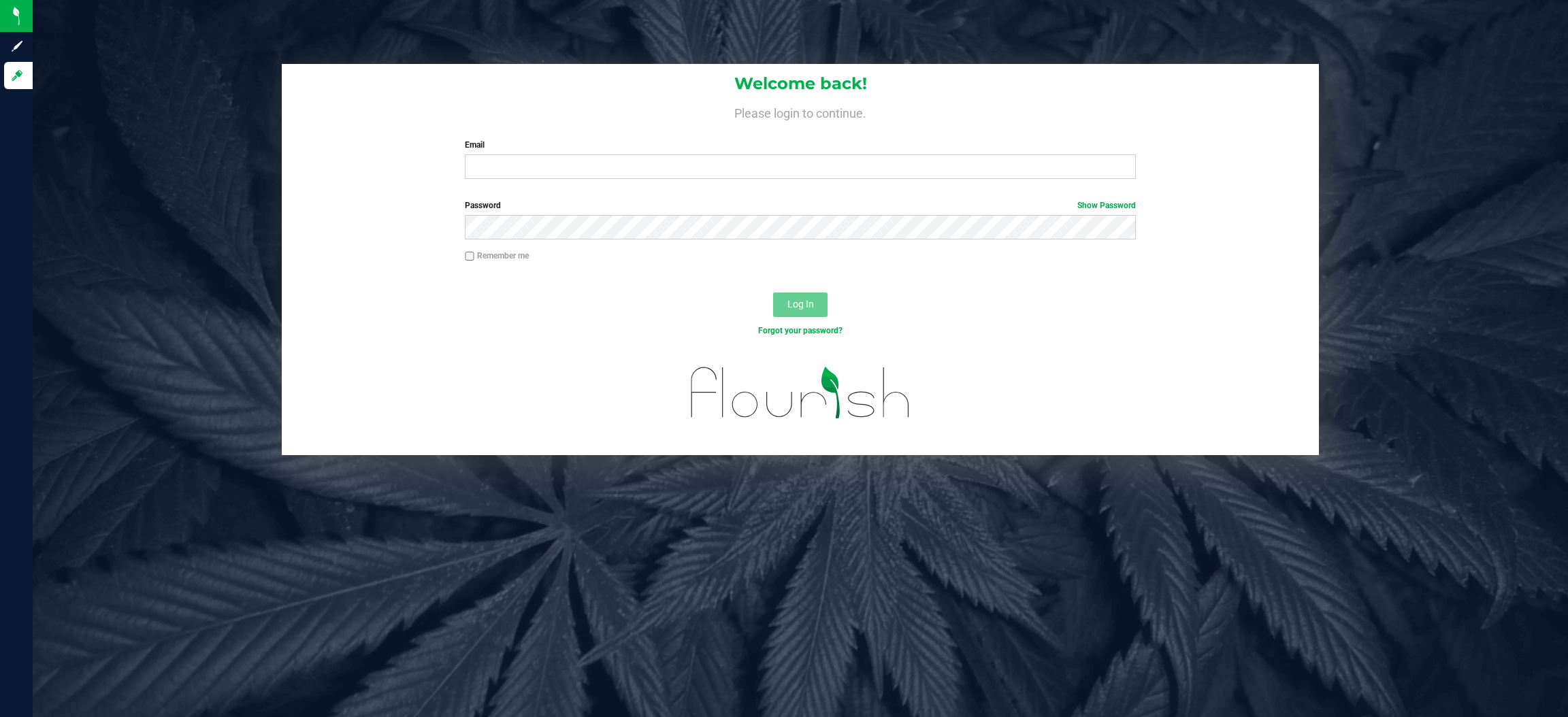
click at [340, 182] on div "Welcome back! Please login to continue. Email Required Please format your email…" at bounding box center [799, 127] width 1037 height 126
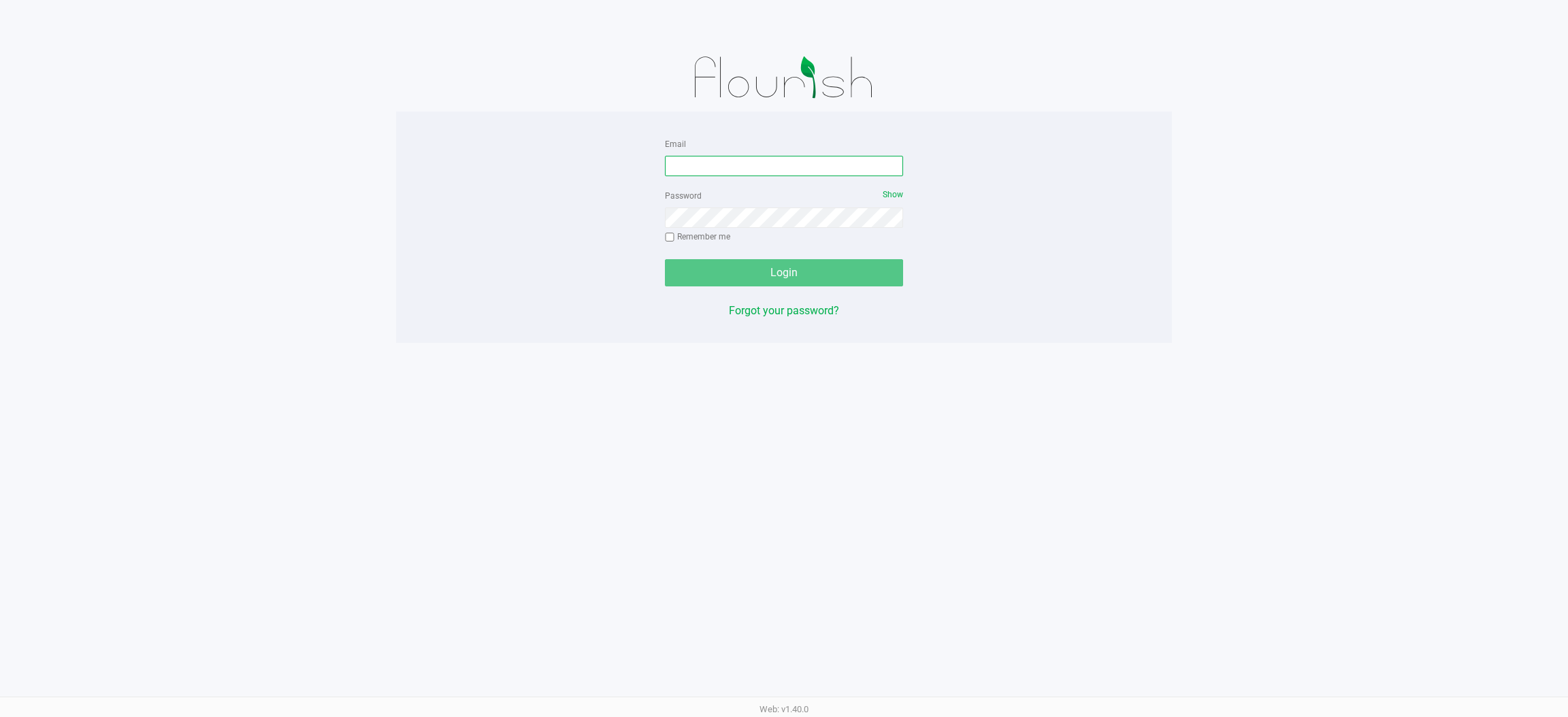
click at [765, 155] on input "Email" at bounding box center [784, 166] width 238 height 20
type input "[EMAIL_ADDRESS][DOMAIN_NAME]"
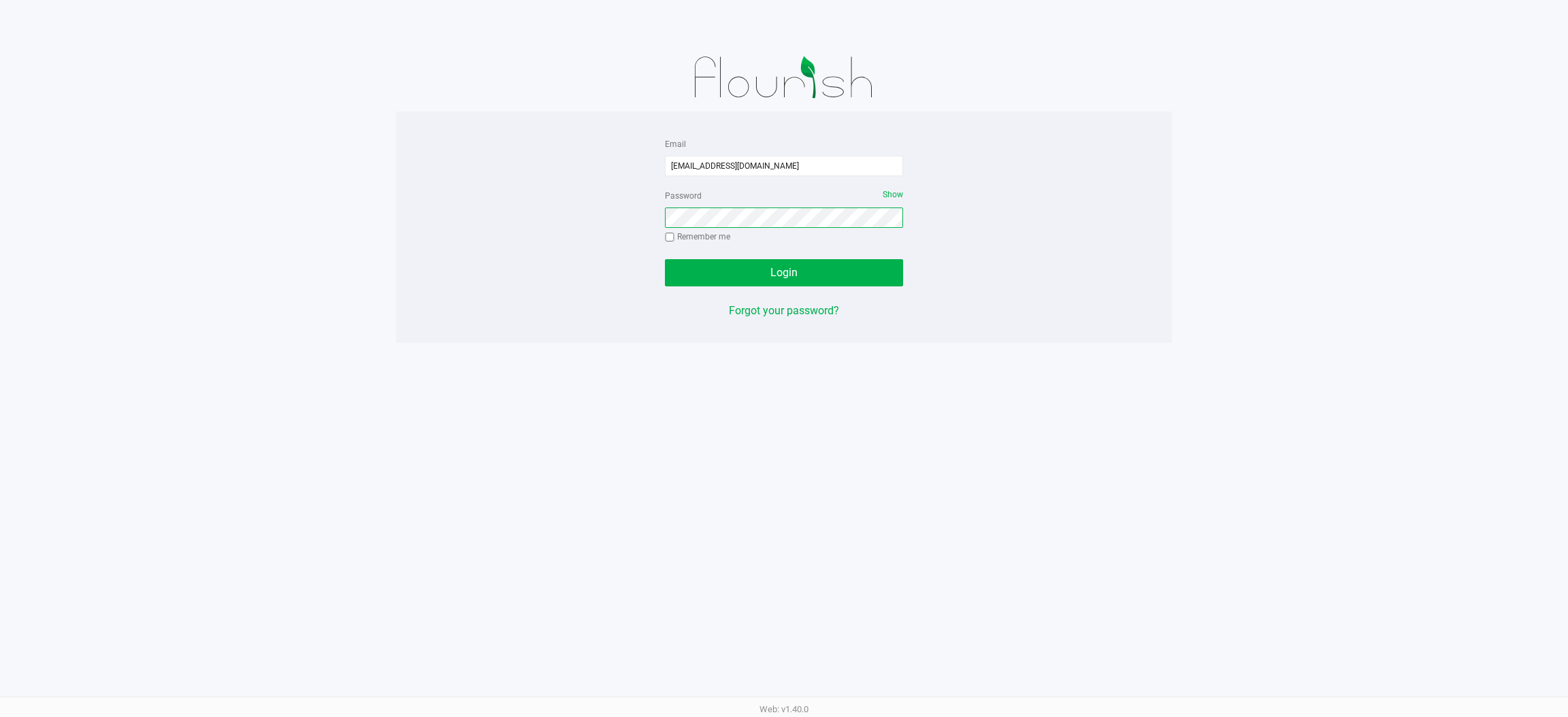
click at [665, 259] on button "Login" at bounding box center [784, 273] width 238 height 27
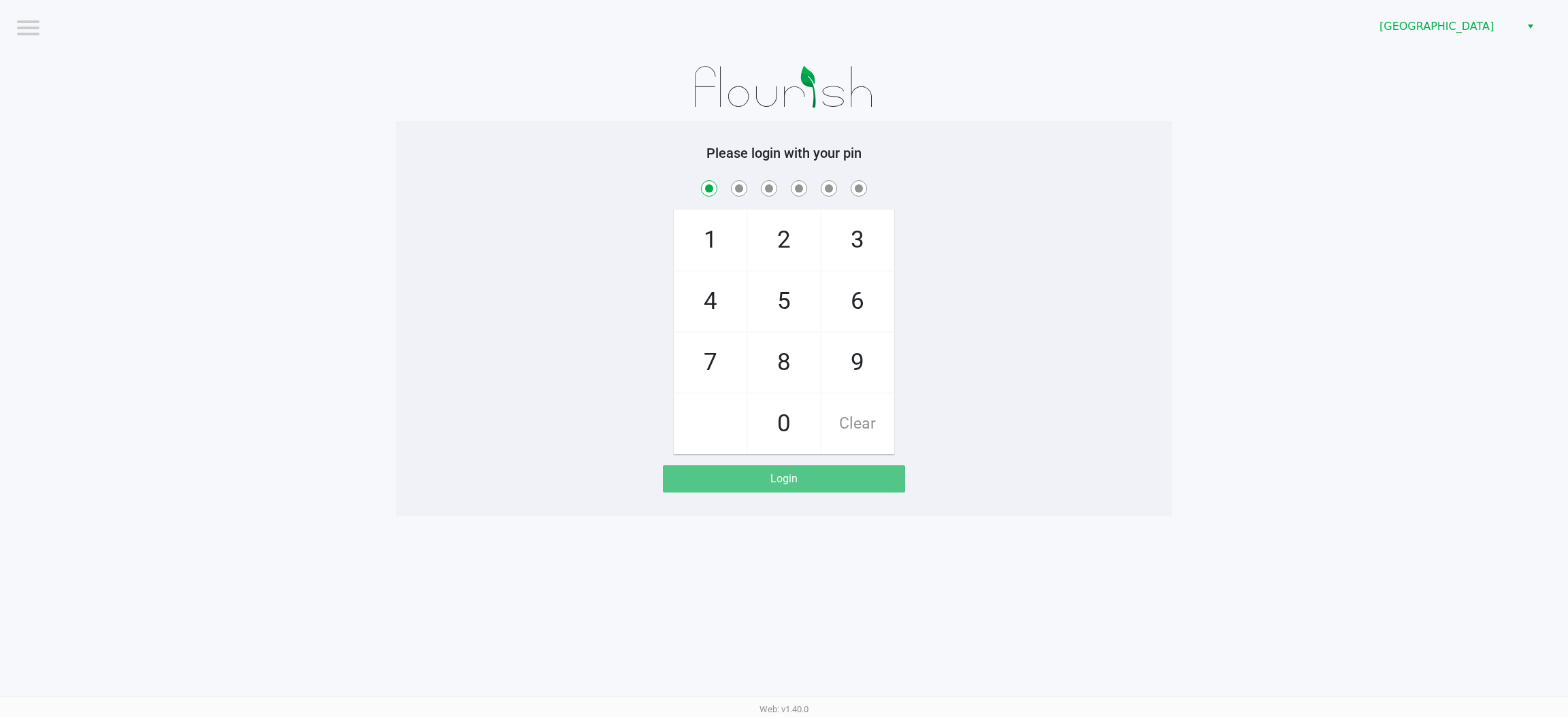
checkbox input "true"
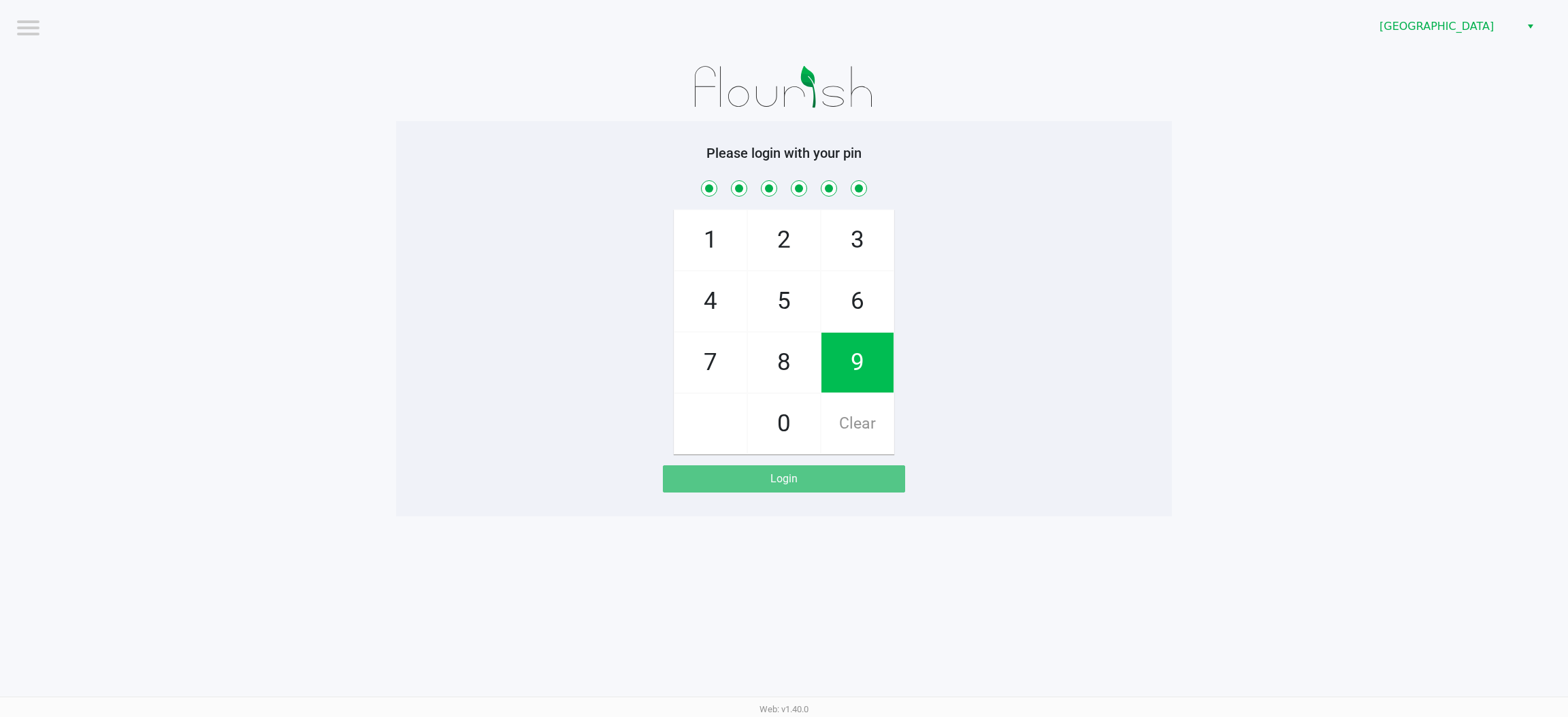
checkbox input "true"
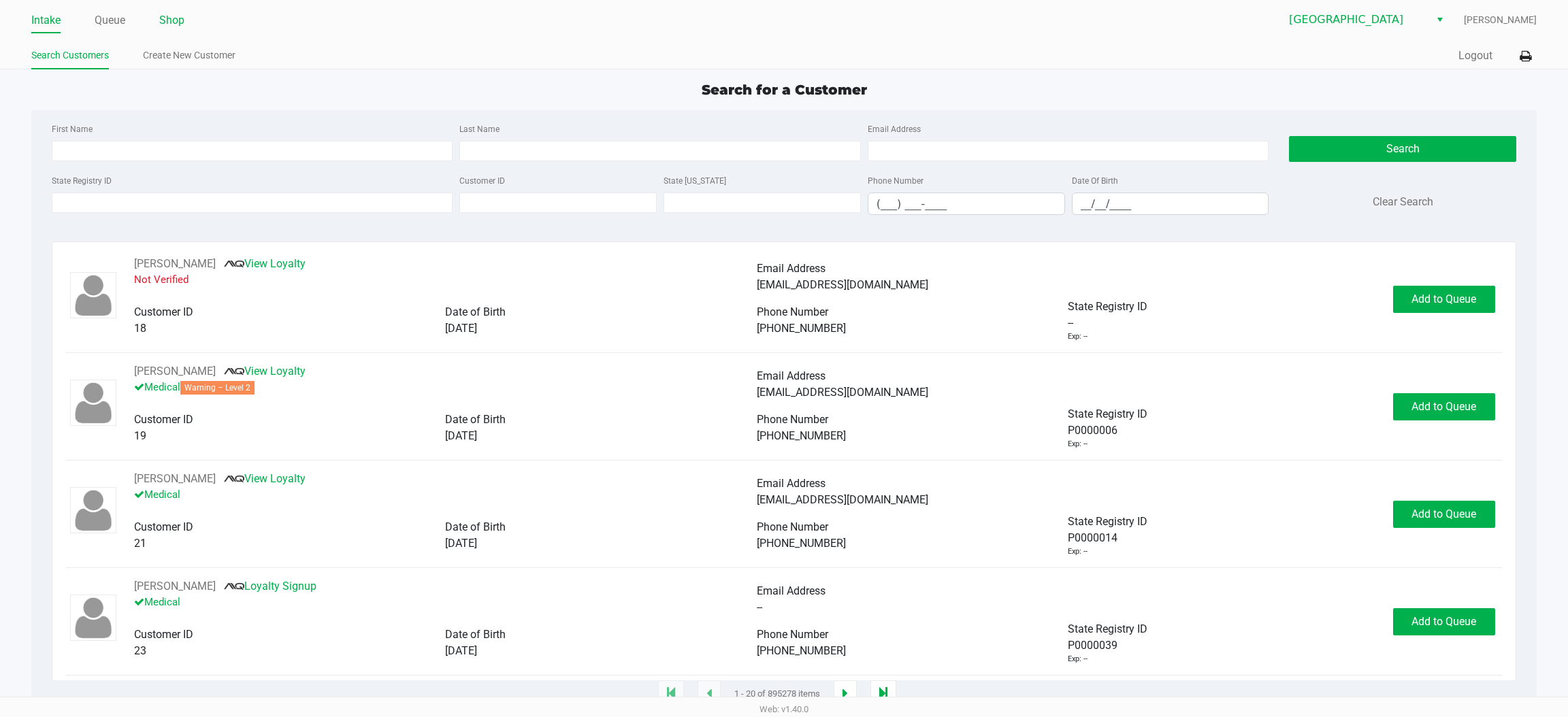
click at [166, 16] on link "Shop" at bounding box center [172, 20] width 25 height 19
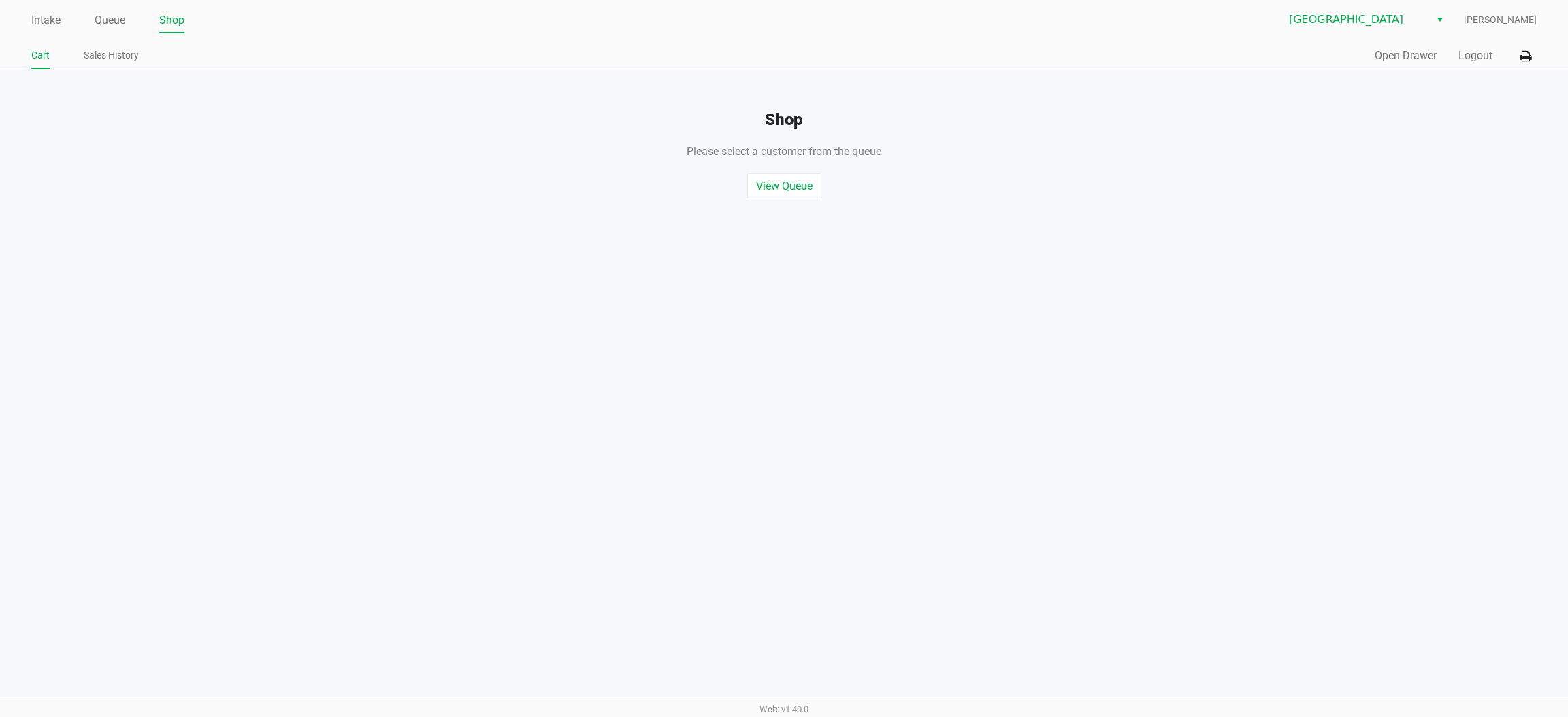
click at [1383, 45] on div "Quick Sale Open Drawer Logout" at bounding box center [1160, 57] width 753 height 25
click at [1386, 60] on button "Open Drawer" at bounding box center [1405, 55] width 62 height 16
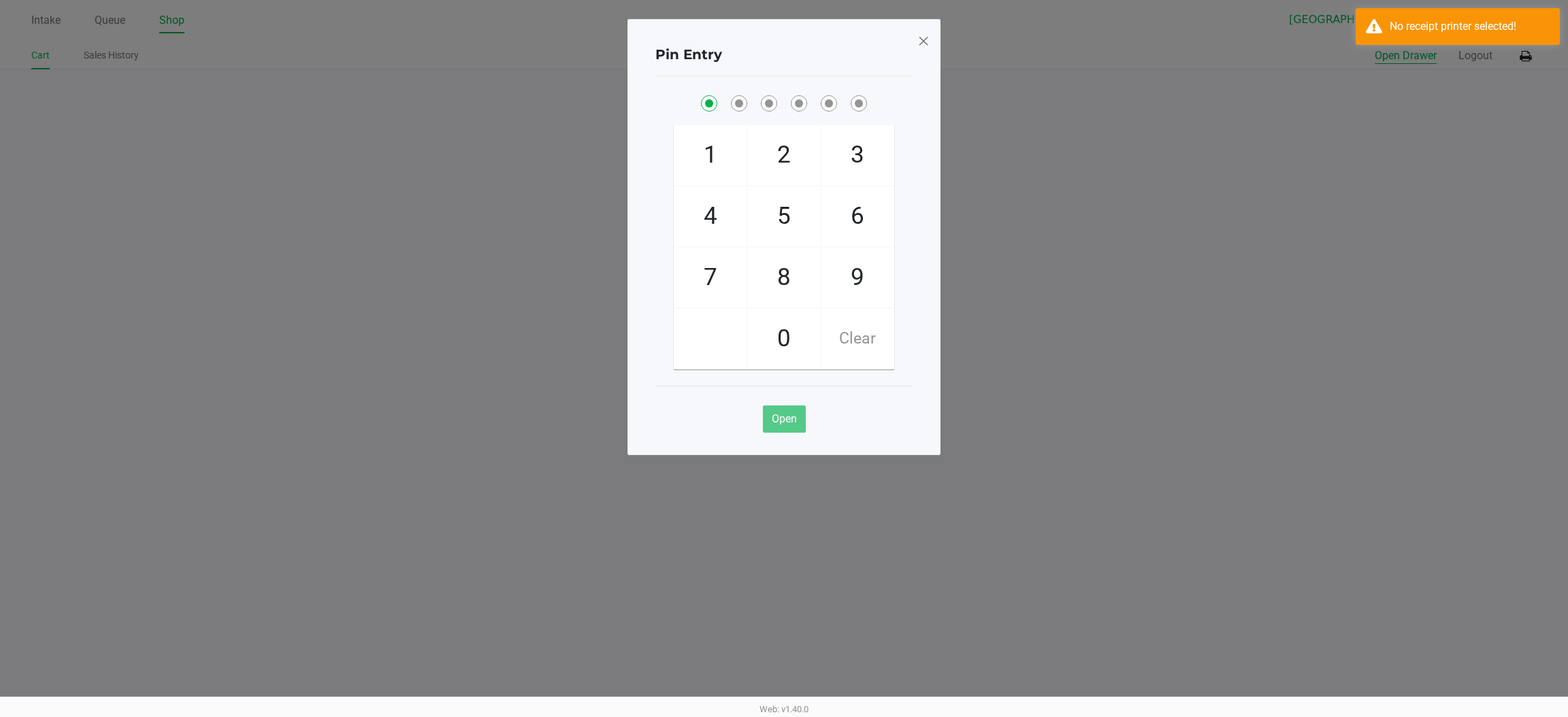
checkbox input "true"
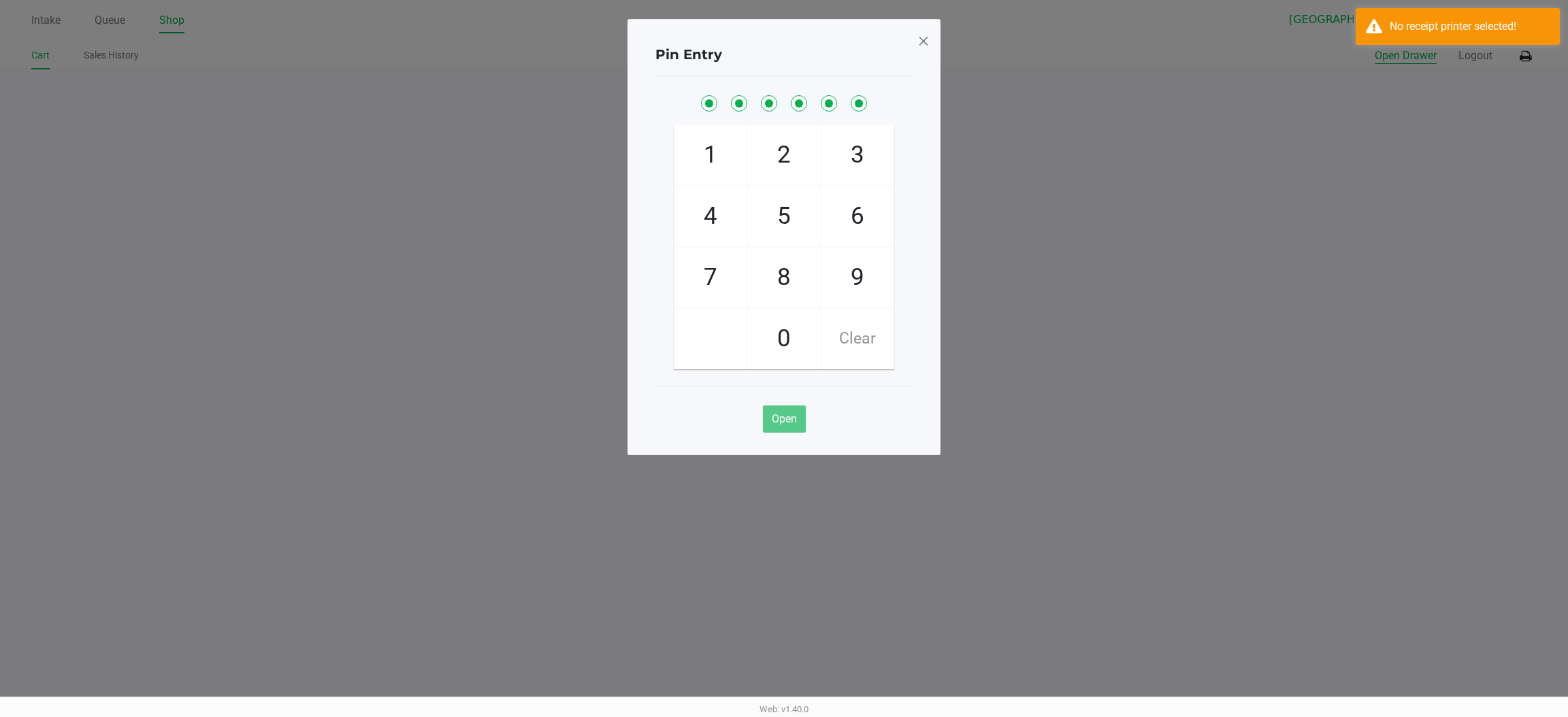
checkbox input "true"
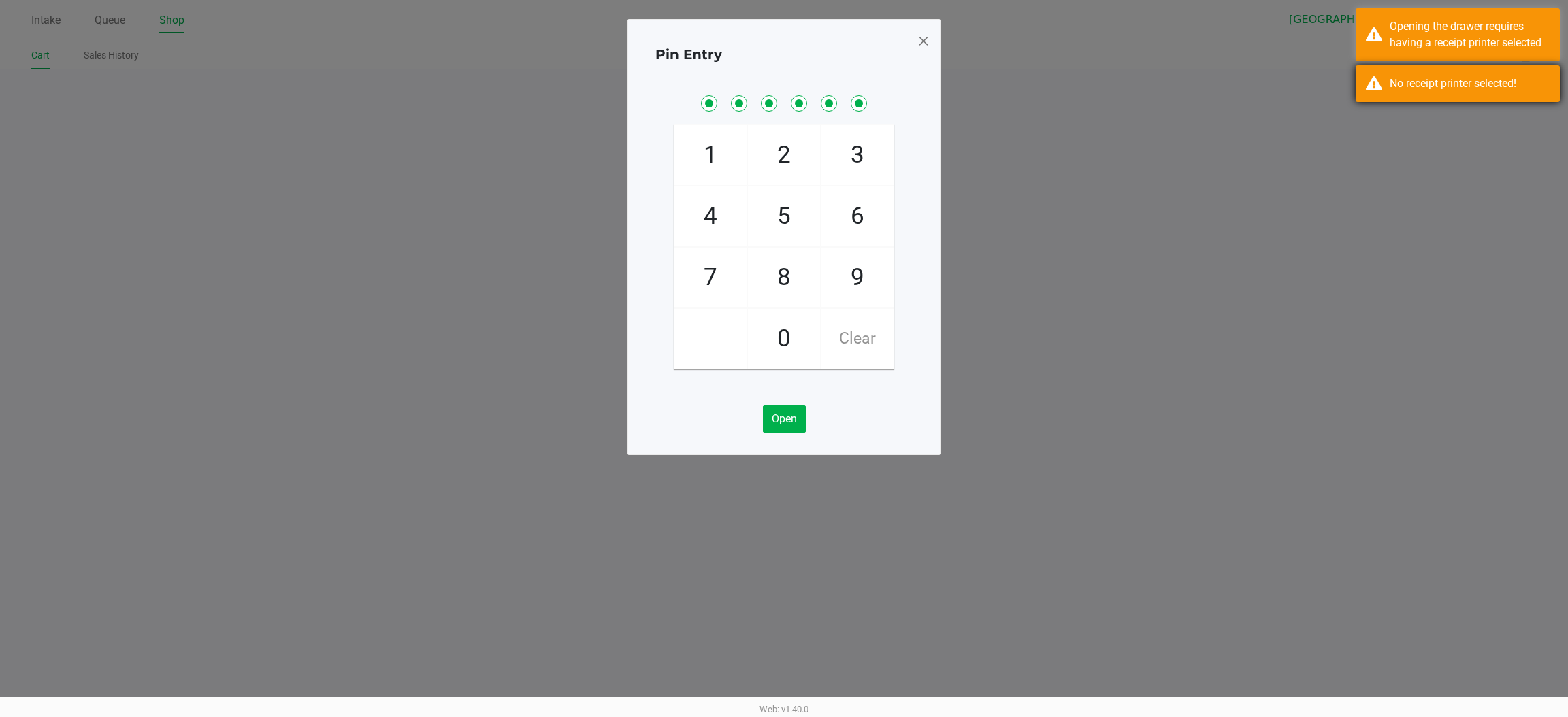
click at [1383, 77] on div "No receipt printer selected!" at bounding box center [1457, 83] width 204 height 36
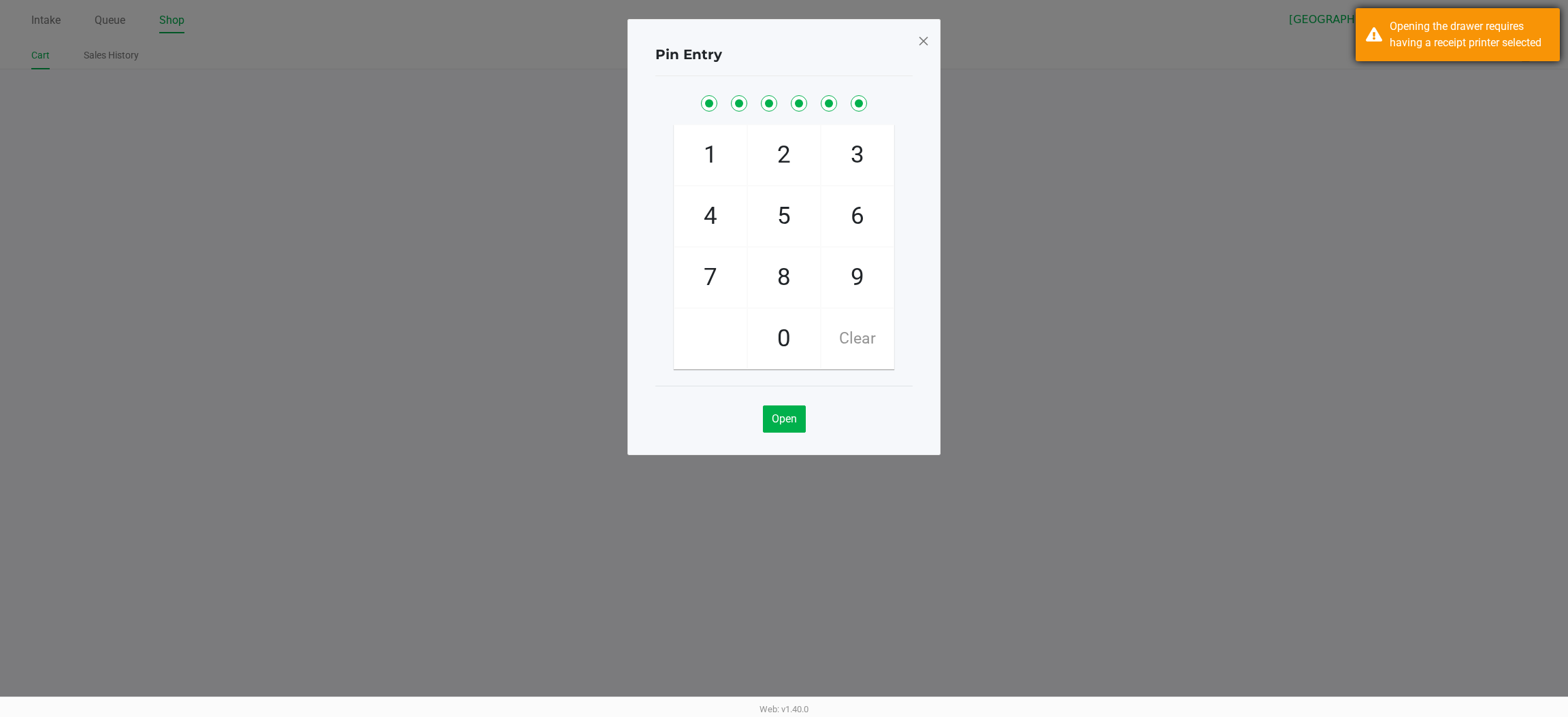
click at [1373, 36] on div "Opening the drawer requires having a receipt printer selected" at bounding box center [1457, 35] width 204 height 53
click at [922, 36] on span at bounding box center [923, 41] width 12 height 22
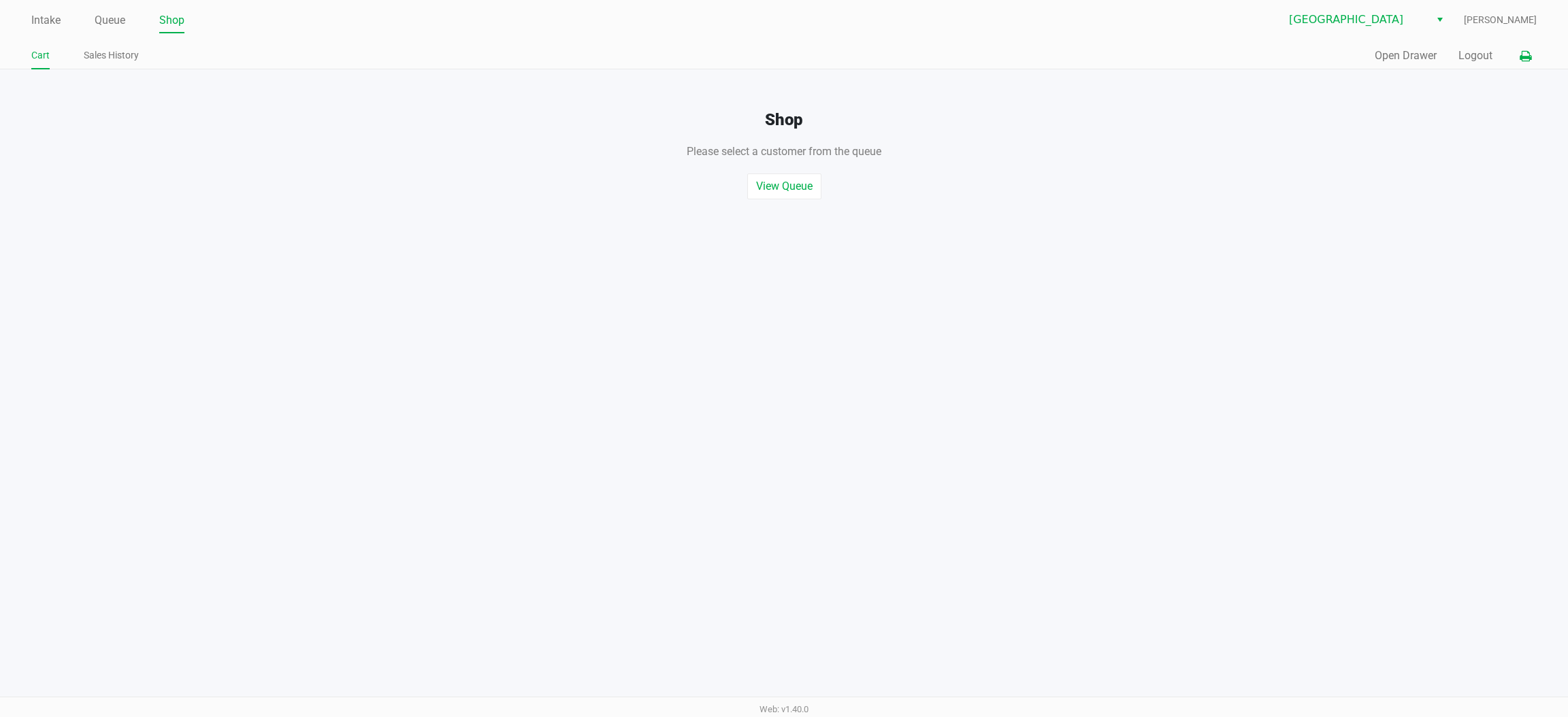
click at [1520, 53] on icon at bounding box center [1526, 56] width 12 height 9
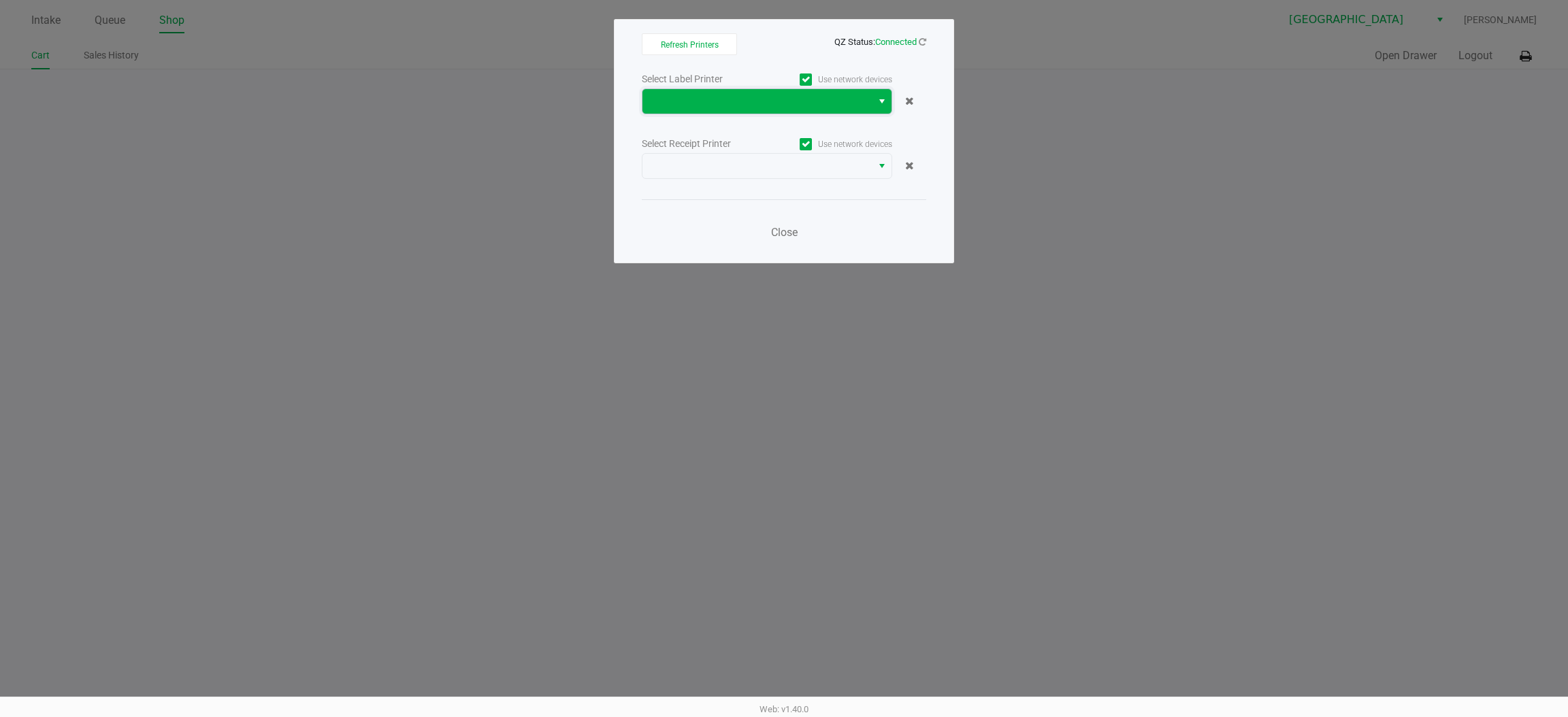
click at [689, 106] on span at bounding box center [757, 100] width 213 height 16
click at [1040, 88] on ngb-modal-window "Refresh Printers QZ Status: Connected Select Label Printer Use network devices …" at bounding box center [784, 358] width 1568 height 717
drag, startPoint x: 182, startPoint y: 92, endPoint x: 306, endPoint y: 98, distance: 124.1
click at [182, 93] on ngb-modal-window "Refresh Printers QZ Status: Connected Select Label Printer Use network devices …" at bounding box center [784, 358] width 1568 height 717
click at [778, 231] on span "Close" at bounding box center [784, 231] width 26 height 13
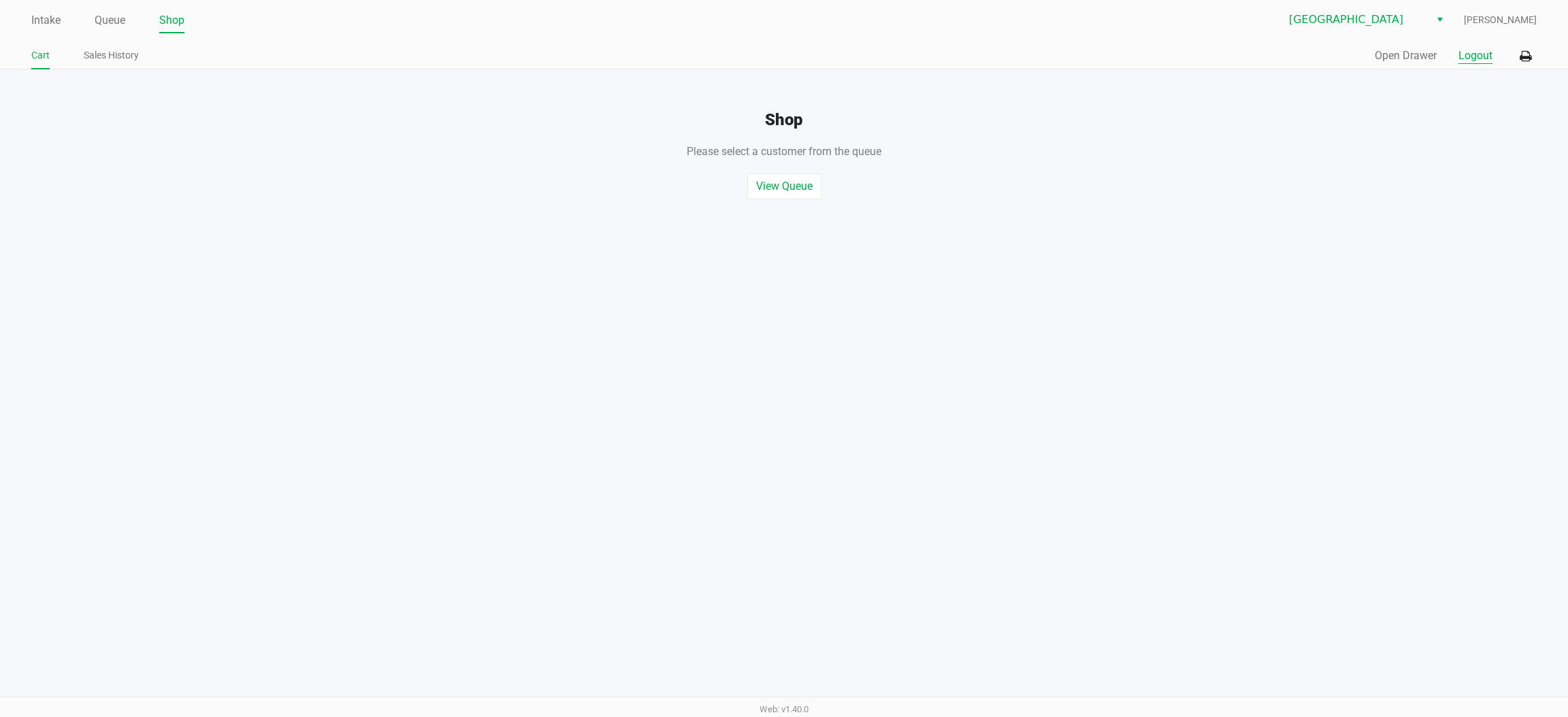
click at [1484, 60] on button "Logout" at bounding box center [1475, 55] width 34 height 16
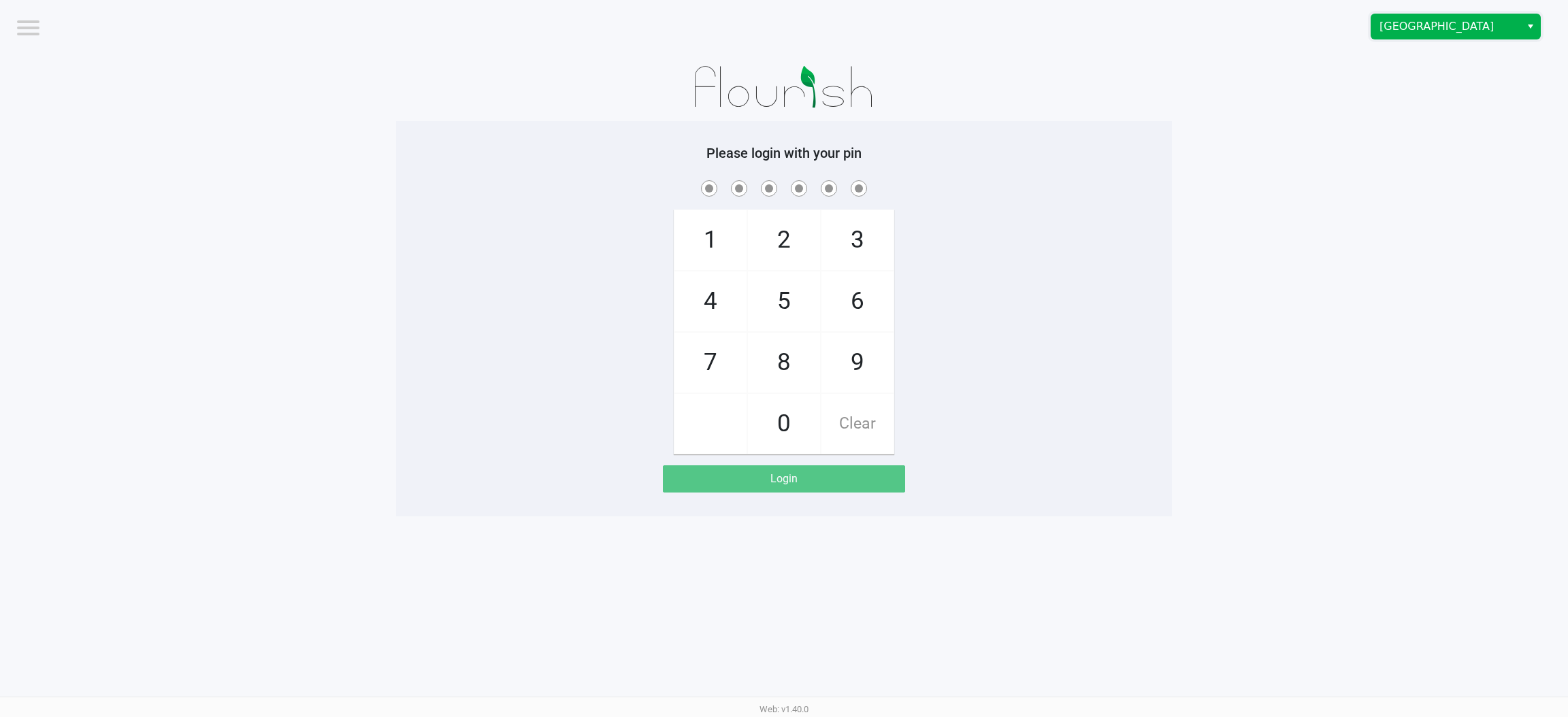
click at [1414, 23] on span "[GEOGRAPHIC_DATA]" at bounding box center [1446, 26] width 133 height 16
click at [1431, 69] on span "Port Orange WC" at bounding box center [1420, 73] width 76 height 16
checkbox input "true"
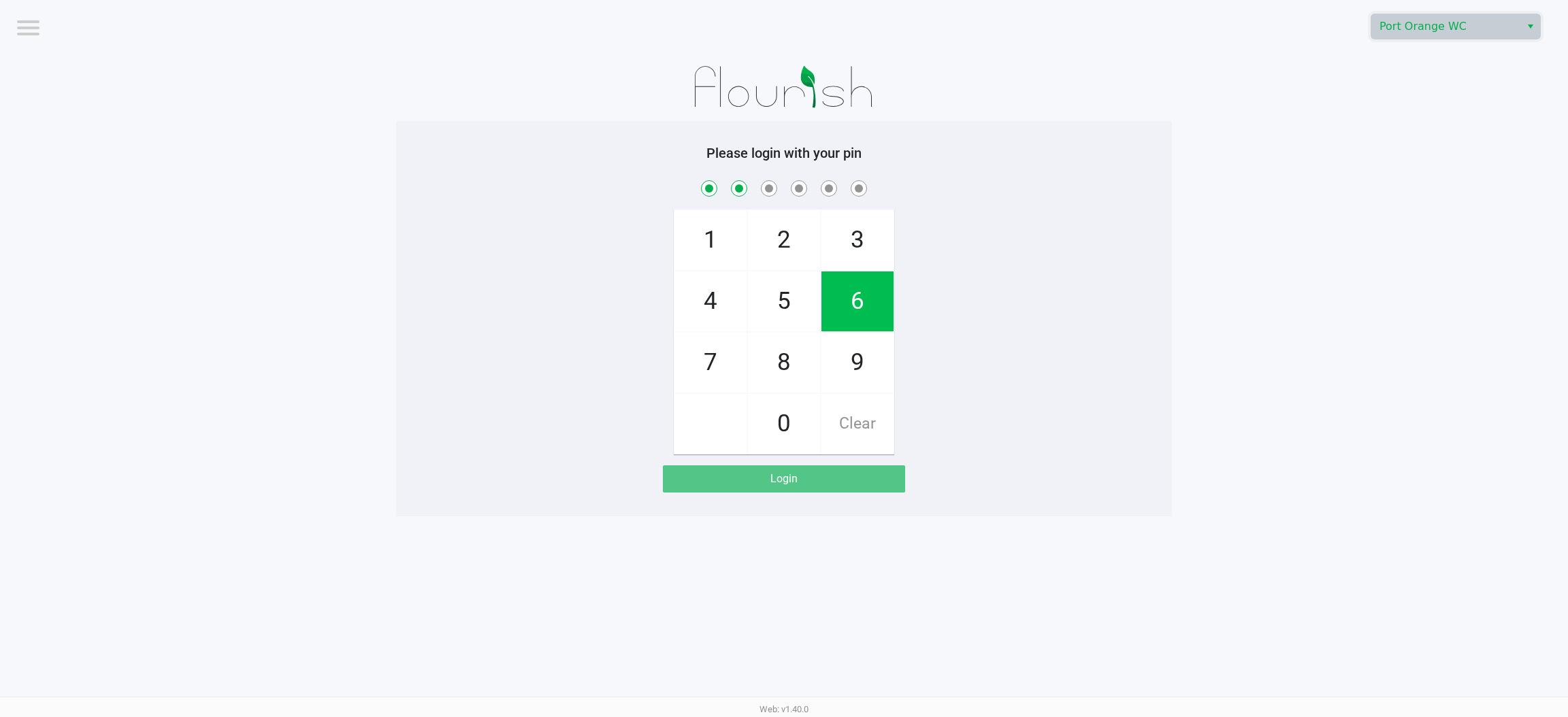
checkbox input "true"
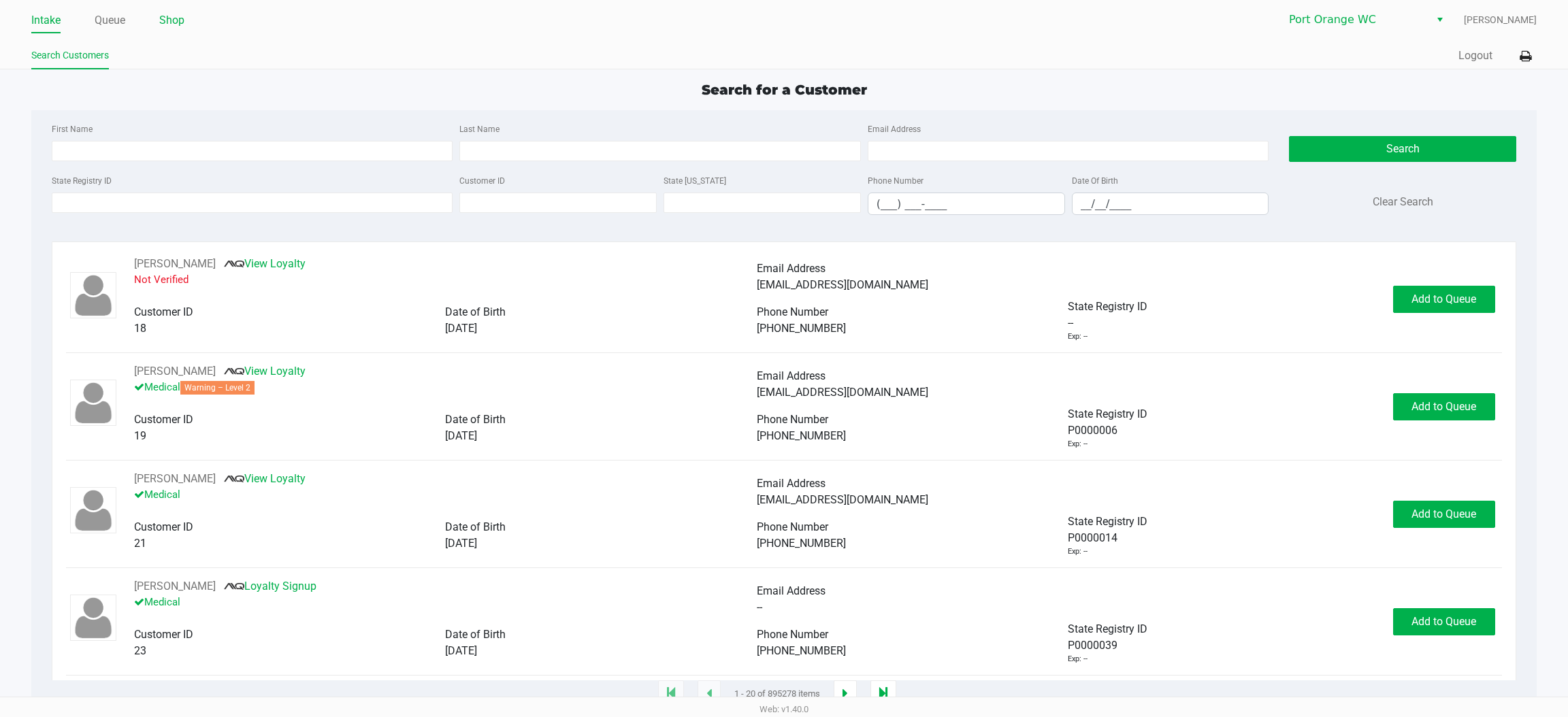
click at [169, 23] on link "Shop" at bounding box center [172, 20] width 25 height 19
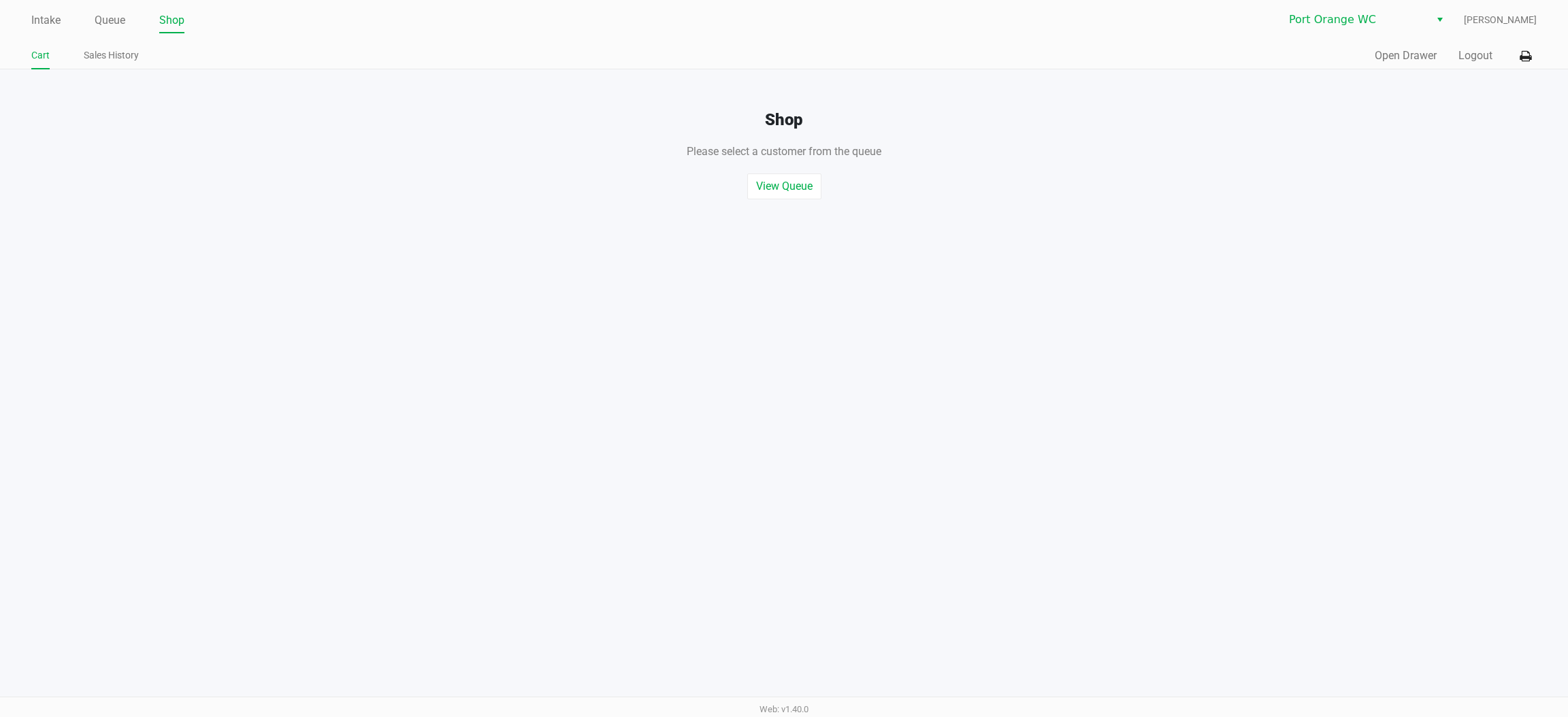
click at [1493, 41] on div "Intake Queue Shop Port Orange WC John Barnes Jr Cart Sales History Quick Sale O…" at bounding box center [784, 35] width 1568 height 69
click at [1478, 52] on button "Logout" at bounding box center [1475, 55] width 34 height 16
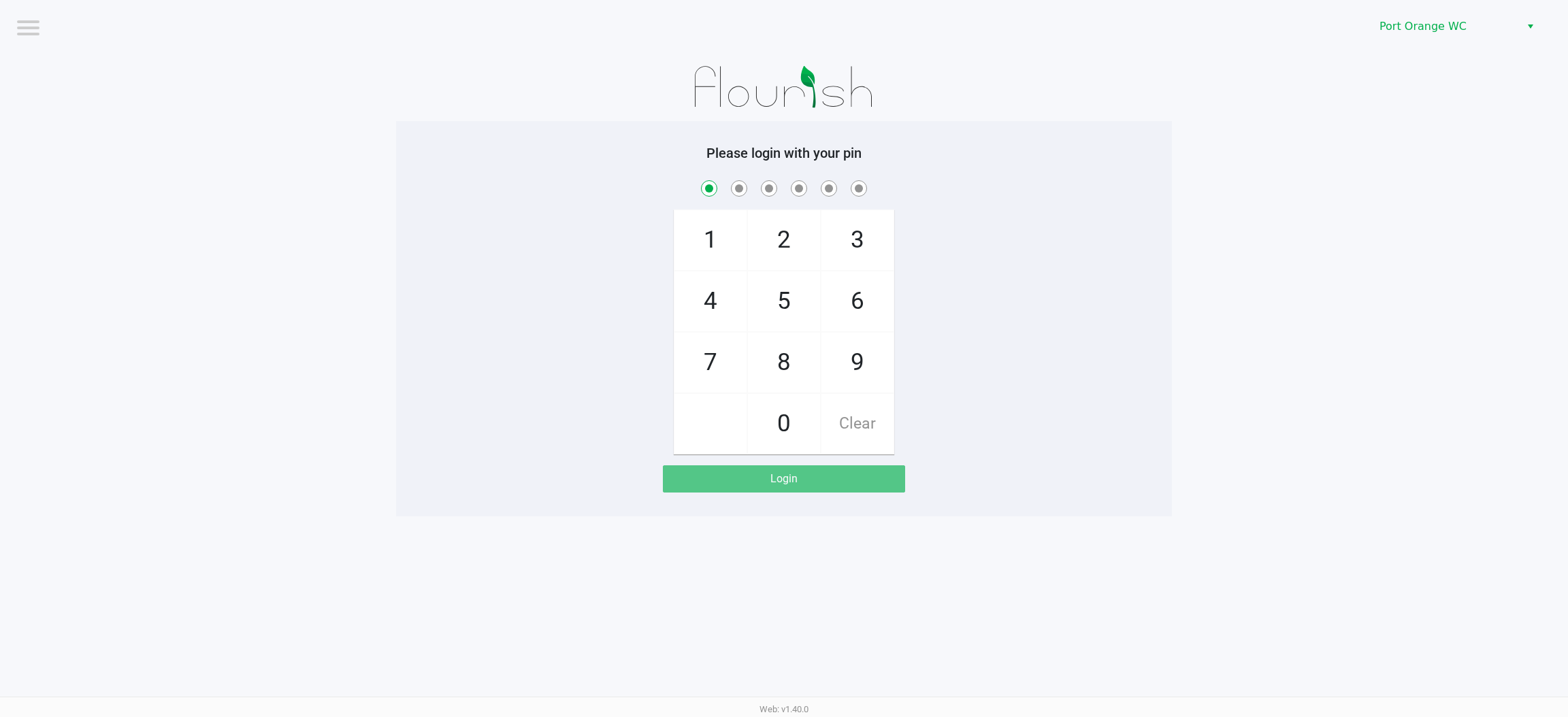
checkbox input "true"
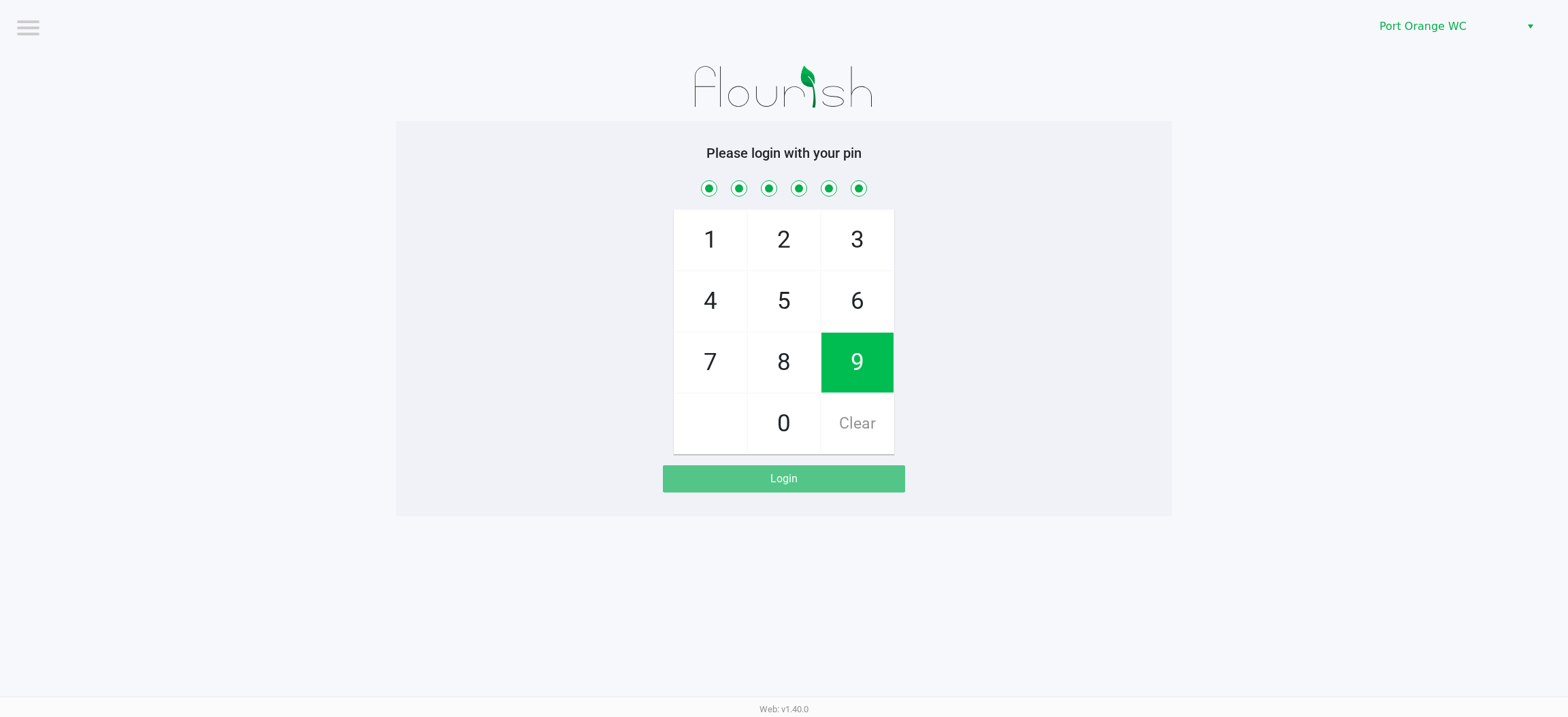
checkbox input "true"
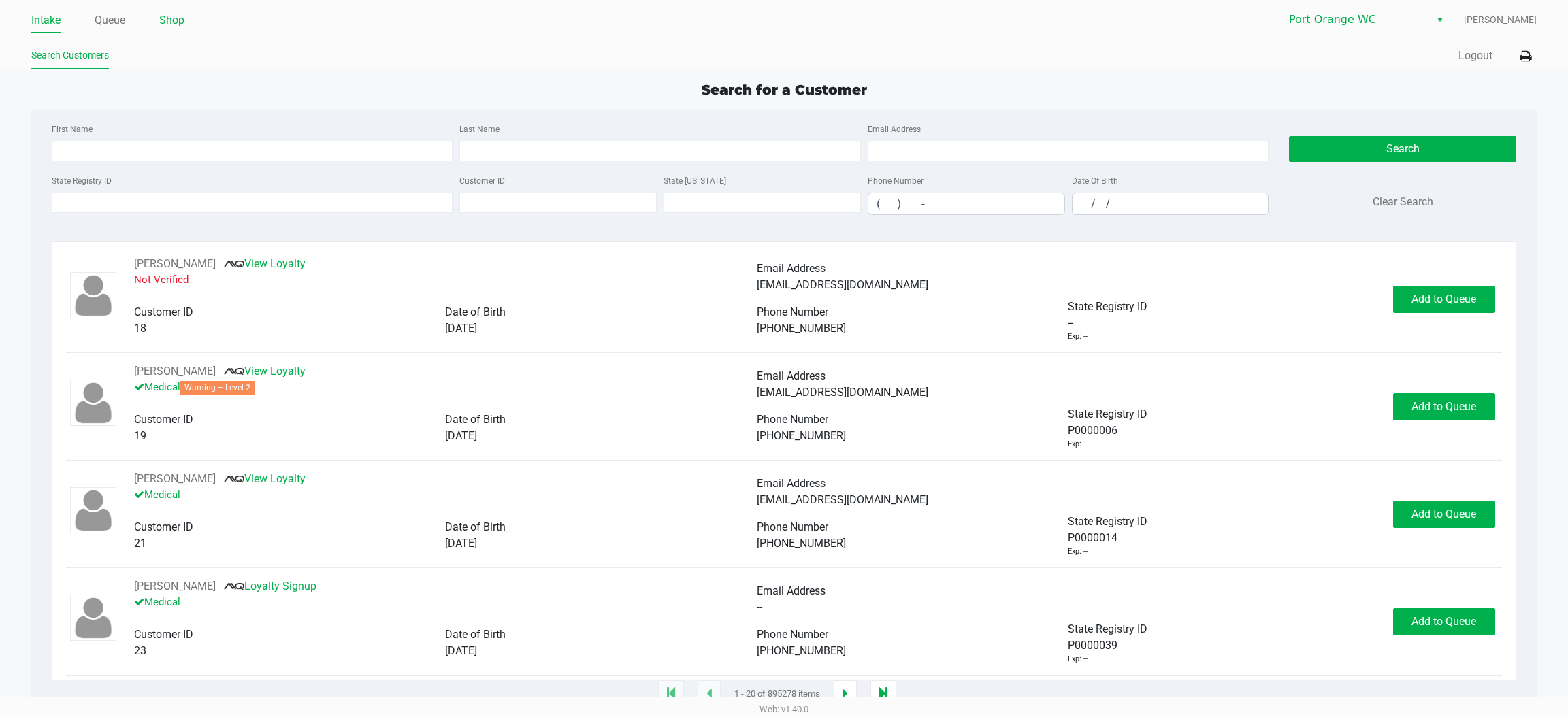
click at [169, 15] on link "Shop" at bounding box center [172, 20] width 25 height 19
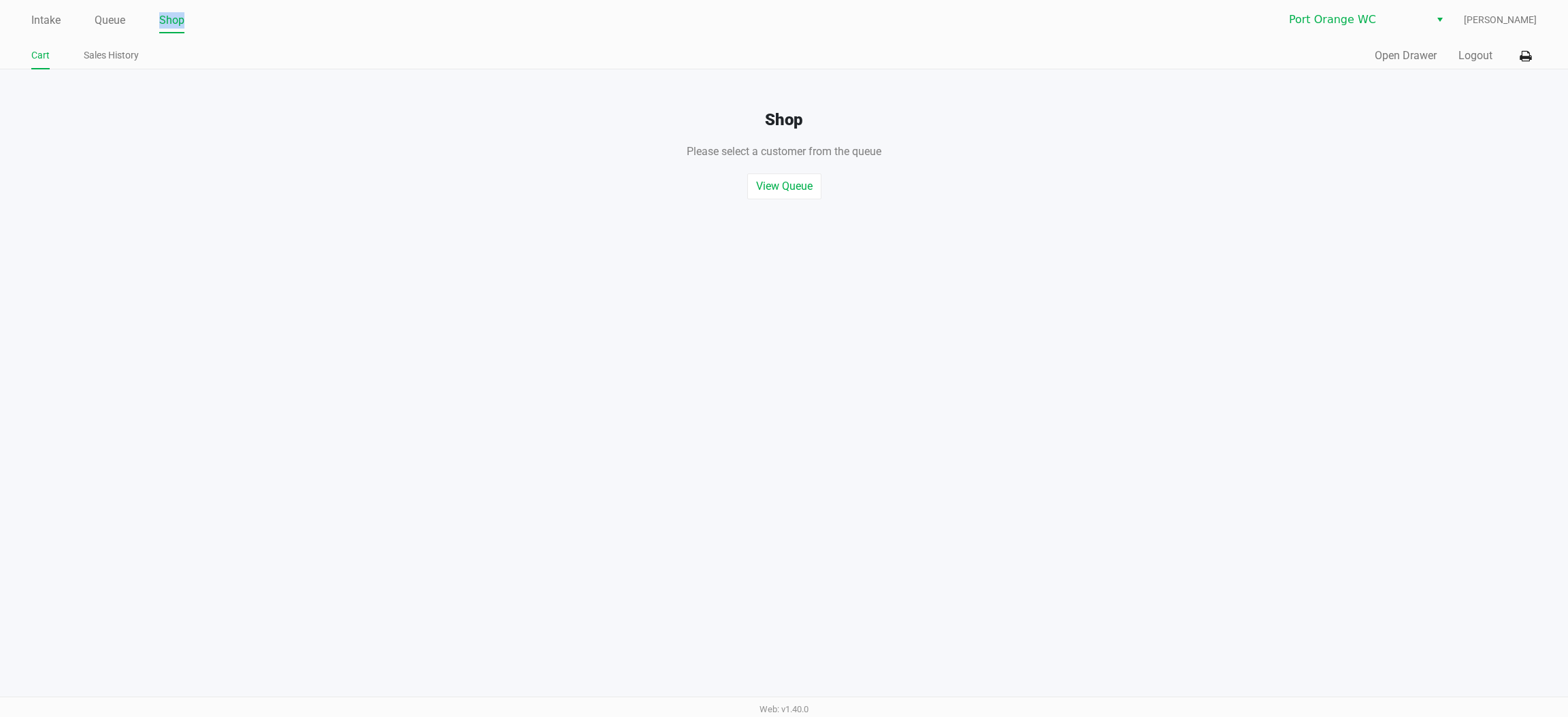
click at [172, 16] on link "Shop" at bounding box center [172, 20] width 25 height 19
click at [1386, 52] on button "Open Drawer" at bounding box center [1405, 55] width 62 height 16
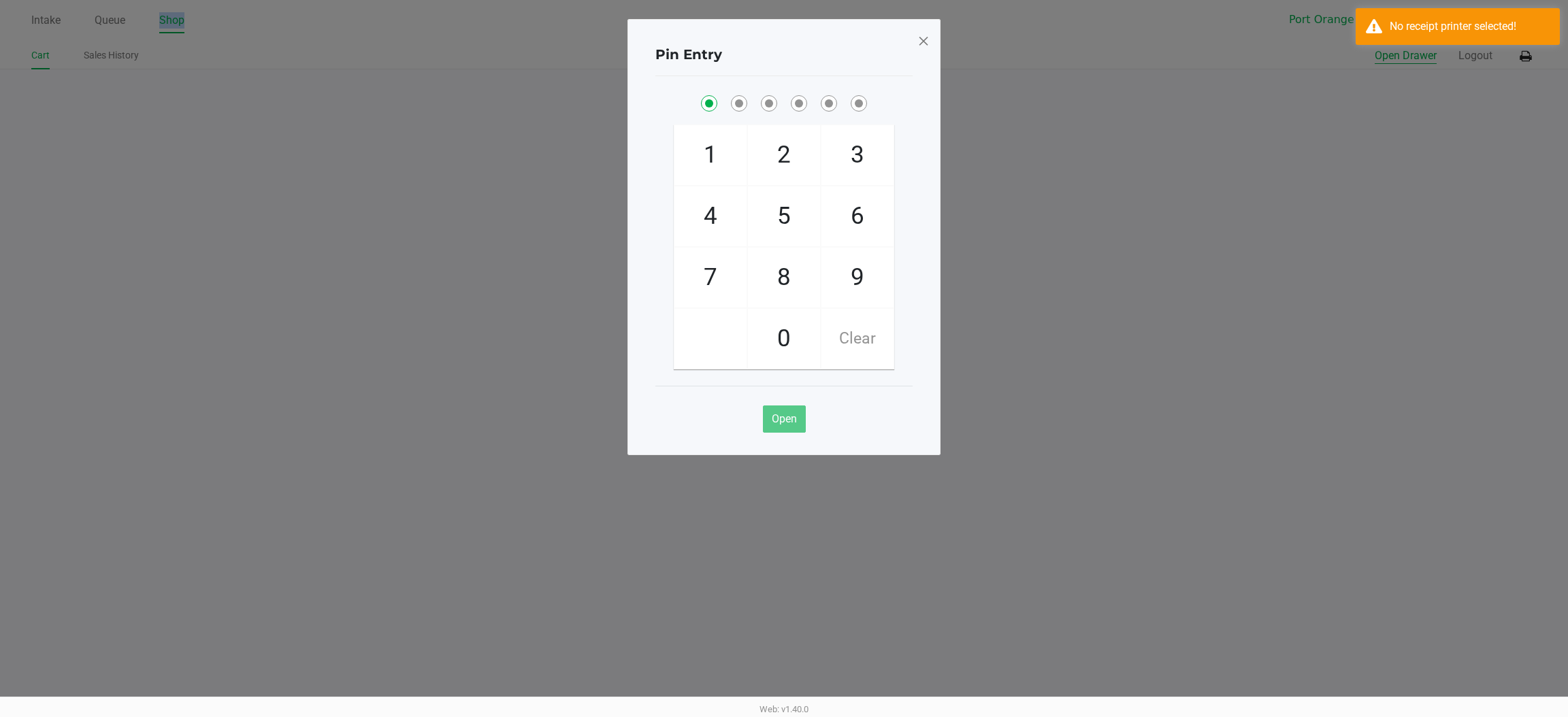
checkbox input "true"
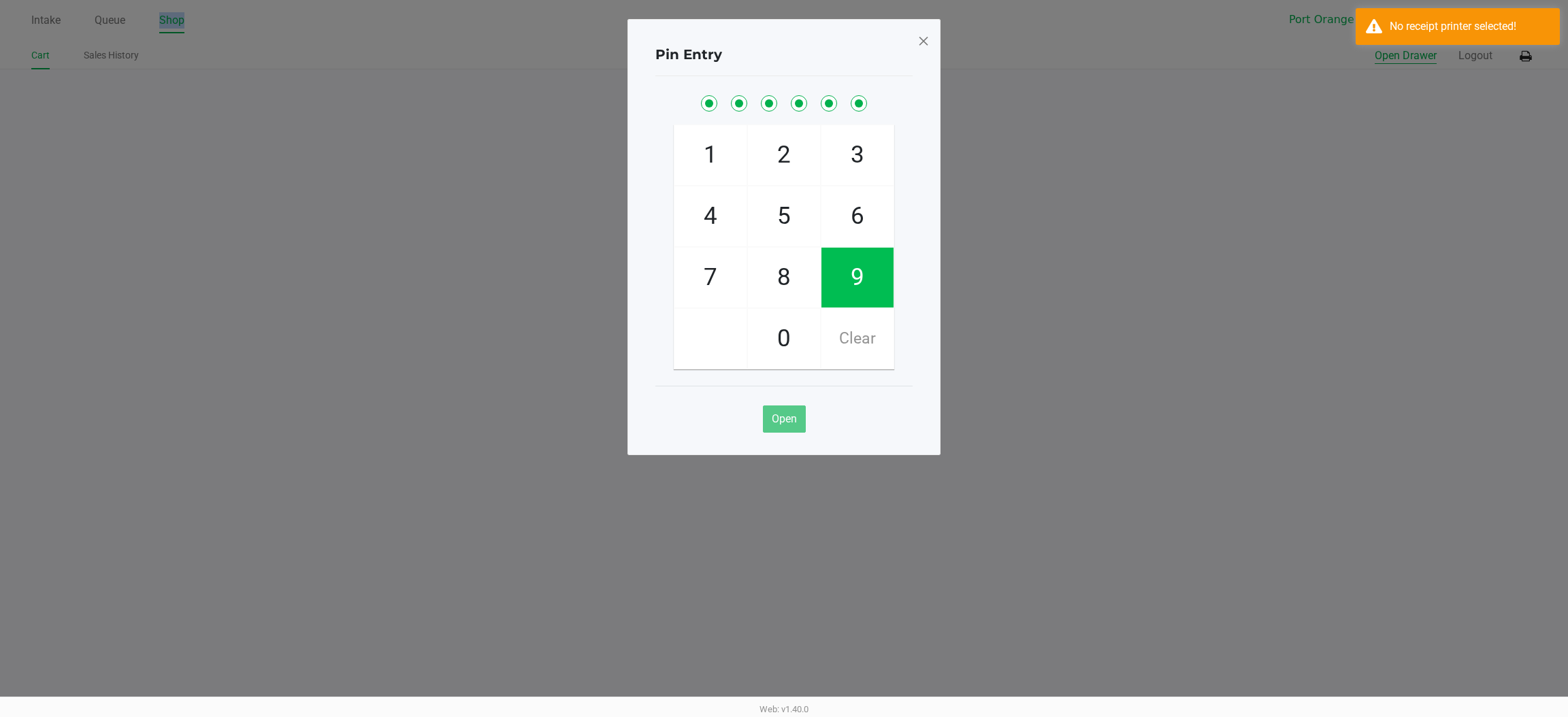
checkbox input "true"
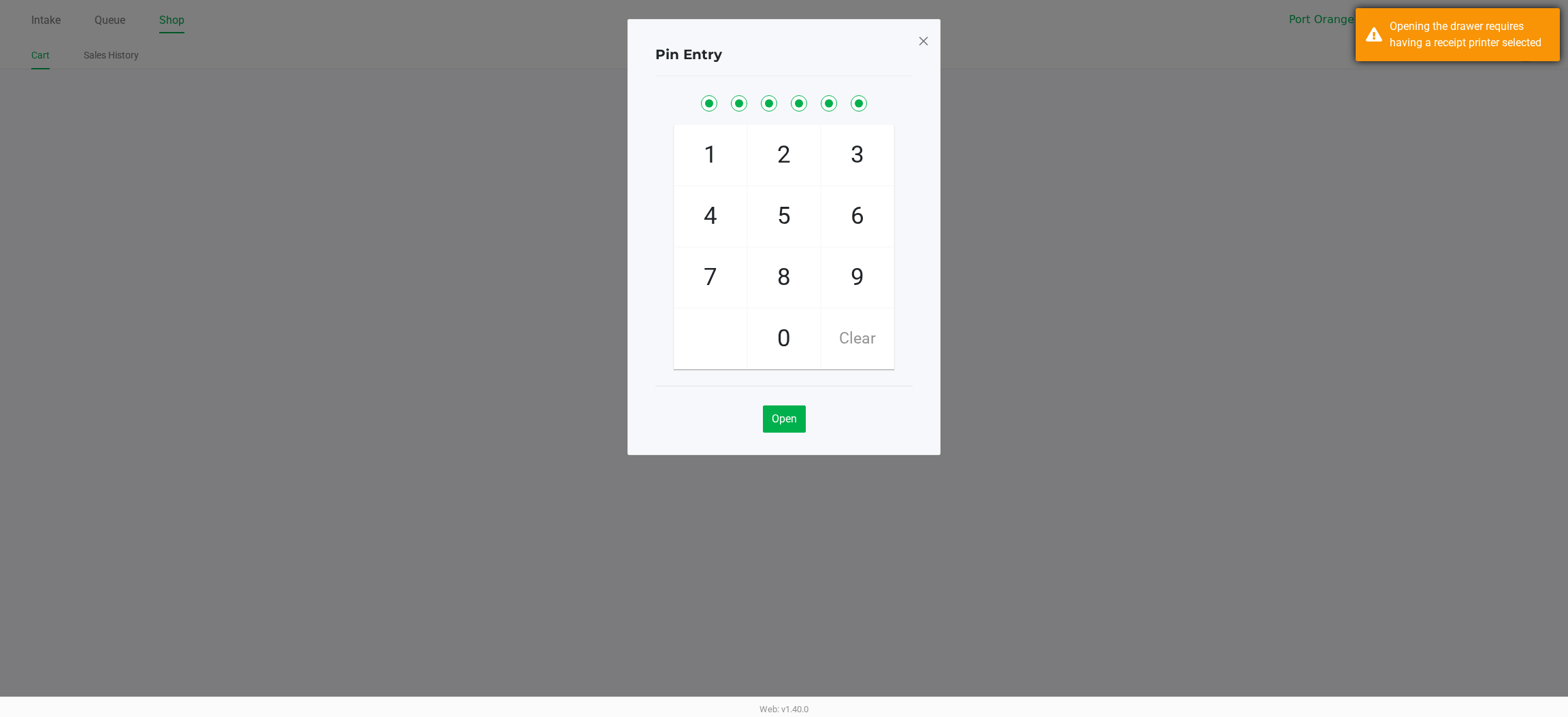
click at [1377, 35] on div "Opening the drawer requires having a receipt printer selected" at bounding box center [1457, 35] width 204 height 53
drag, startPoint x: 933, startPoint y: 51, endPoint x: 925, endPoint y: 48, distance: 8.5
click at [928, 51] on div "Pin Entry 1 4 7 2 5 8 0 3 6 9 Clear Open" at bounding box center [784, 237] width 313 height 436
click at [922, 47] on span at bounding box center [923, 41] width 12 height 22
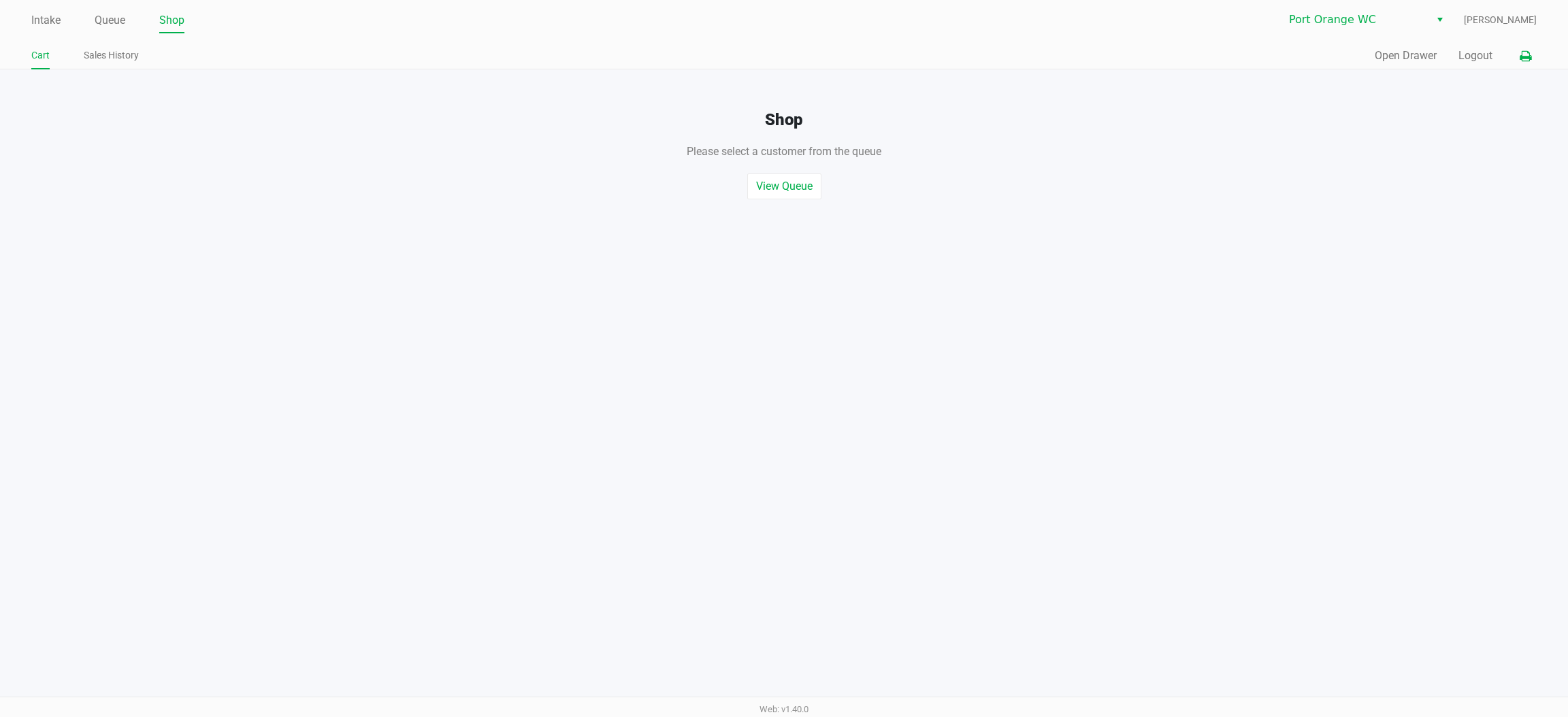
click at [1524, 57] on icon at bounding box center [1526, 56] width 12 height 9
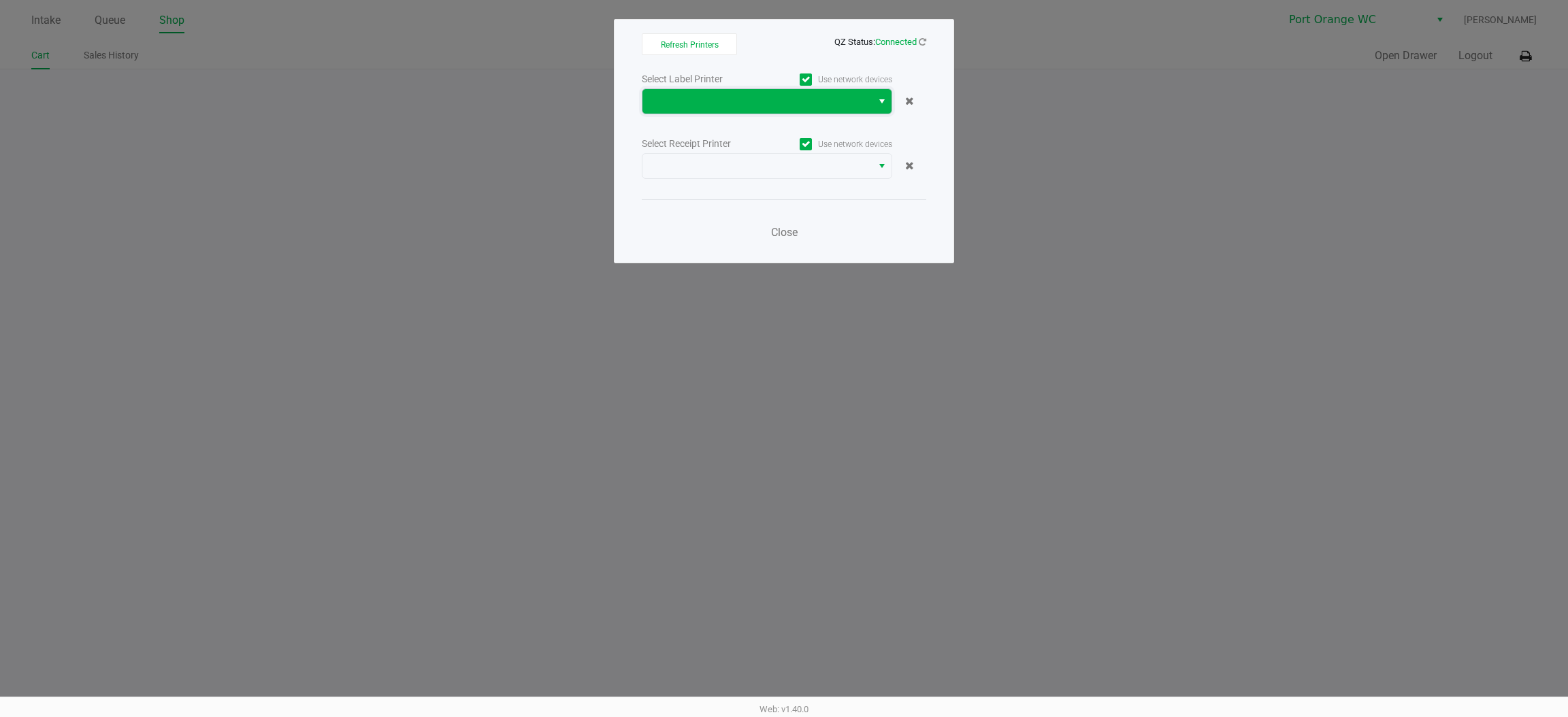
click at [724, 96] on span at bounding box center [757, 100] width 213 height 16
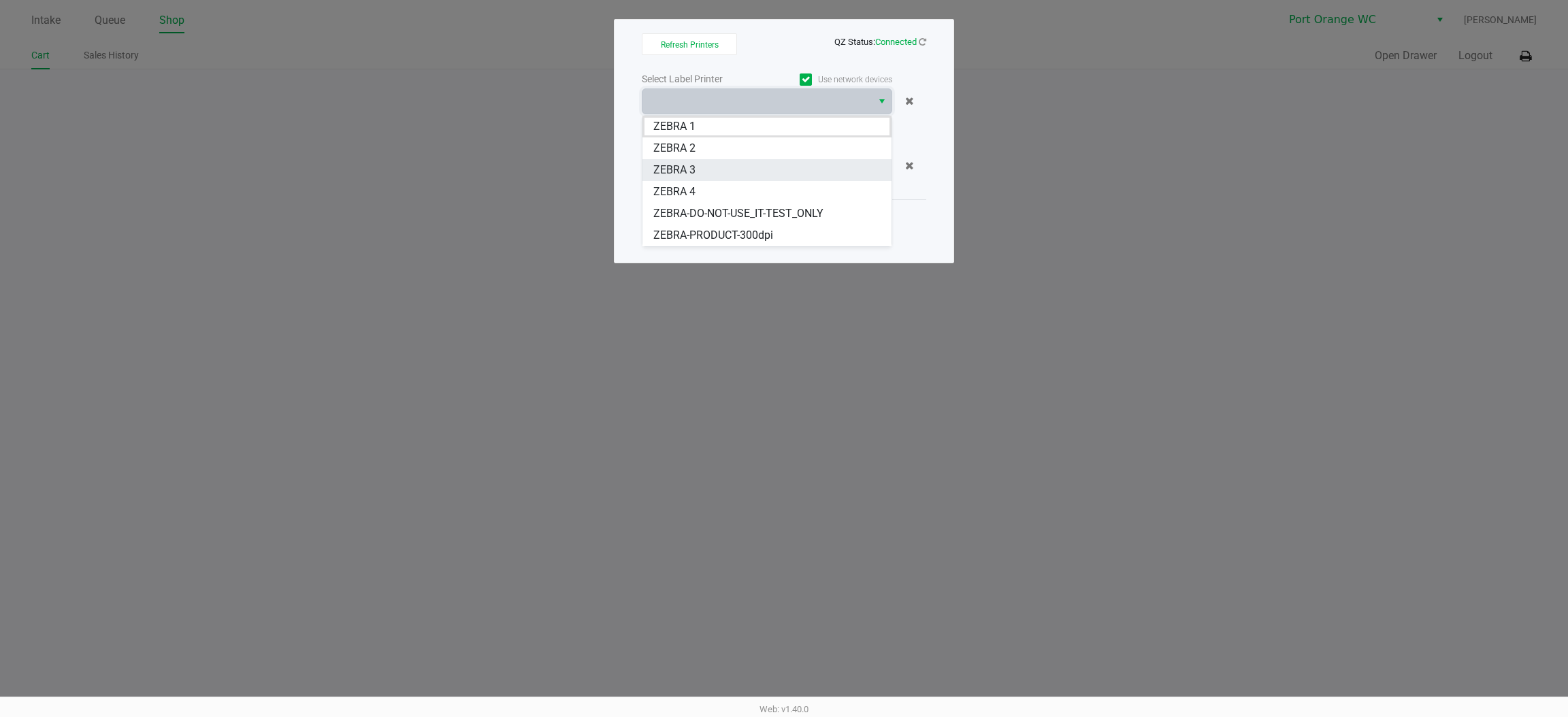
click at [689, 170] on span "ZEBRA 3" at bounding box center [674, 170] width 42 height 16
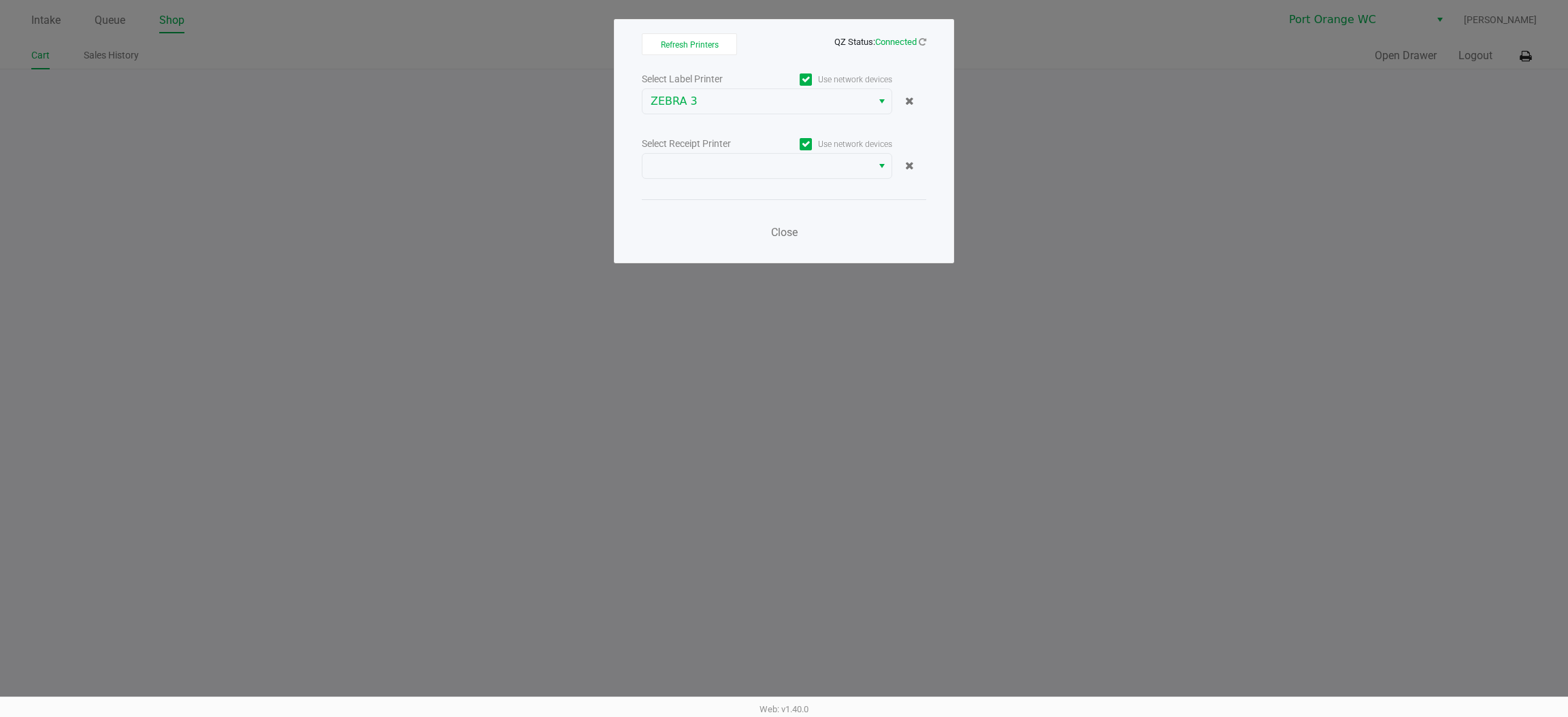
click at [763, 182] on div "Select Label Printer Use network devices ZEBRA 3 Select Receipt Printer Use net…" at bounding box center [784, 160] width 285 height 179
click at [759, 159] on span at bounding box center [757, 166] width 213 height 16
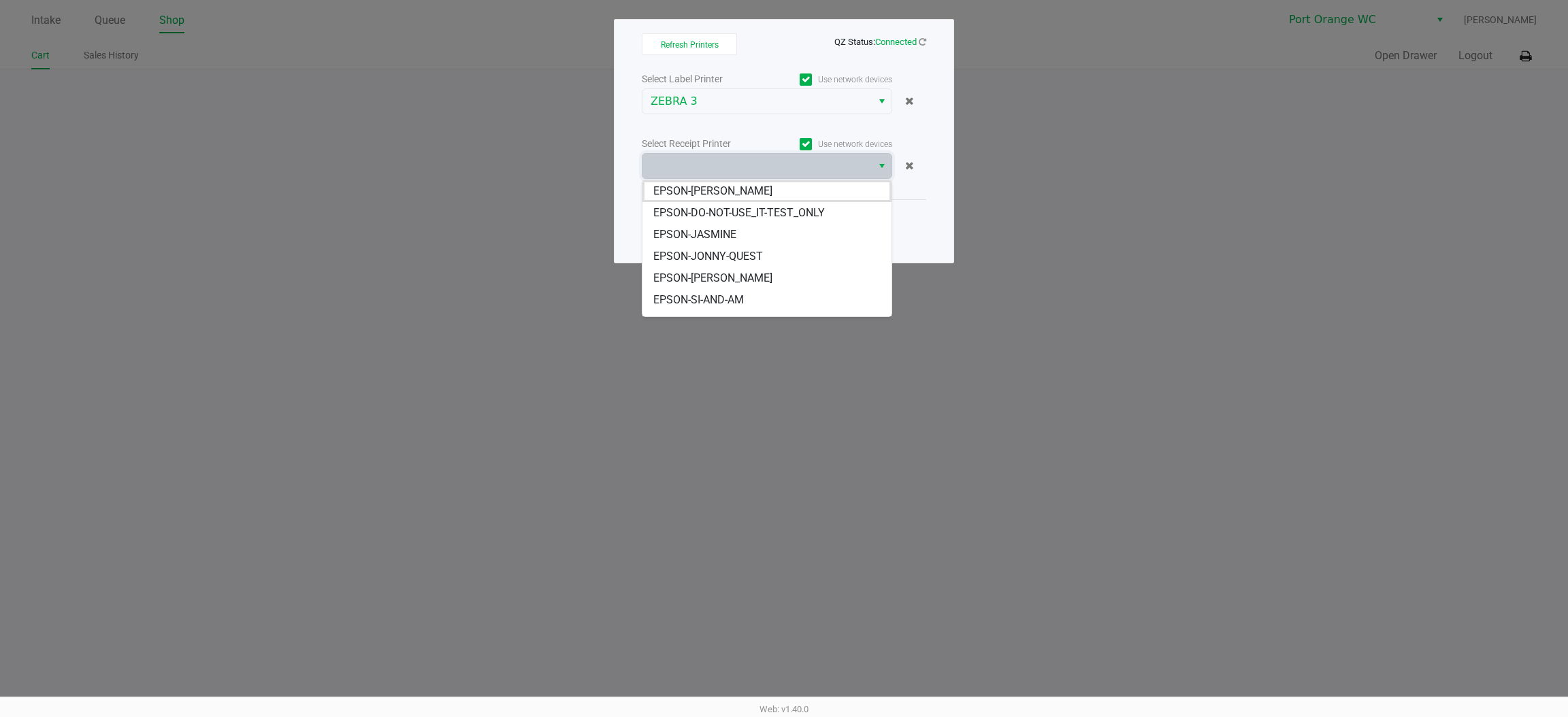
click at [727, 292] on span "EPSON-SI-AND-AM" at bounding box center [698, 300] width 90 height 16
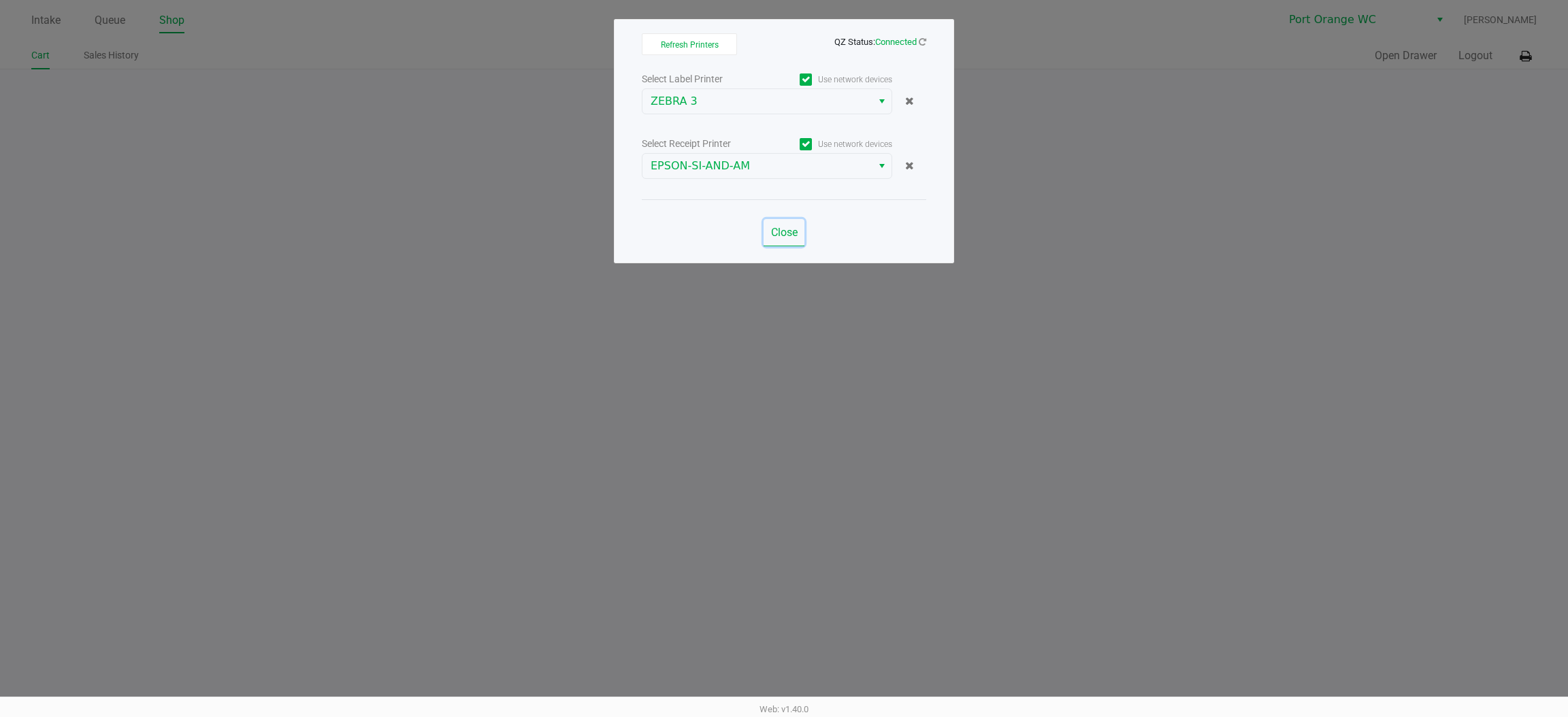
click at [787, 231] on span "Close" at bounding box center [784, 231] width 26 height 13
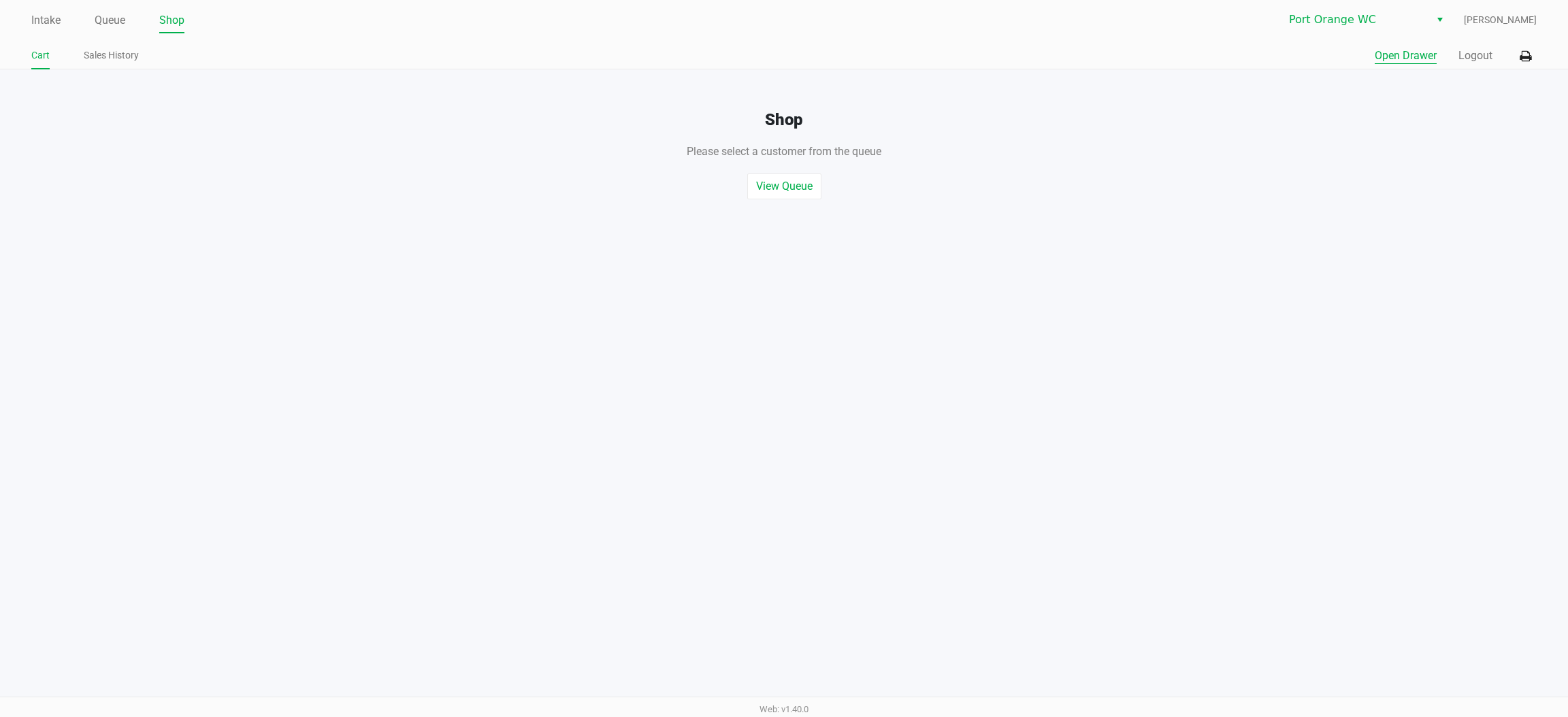
click at [1395, 56] on button "Open Drawer" at bounding box center [1405, 55] width 62 height 16
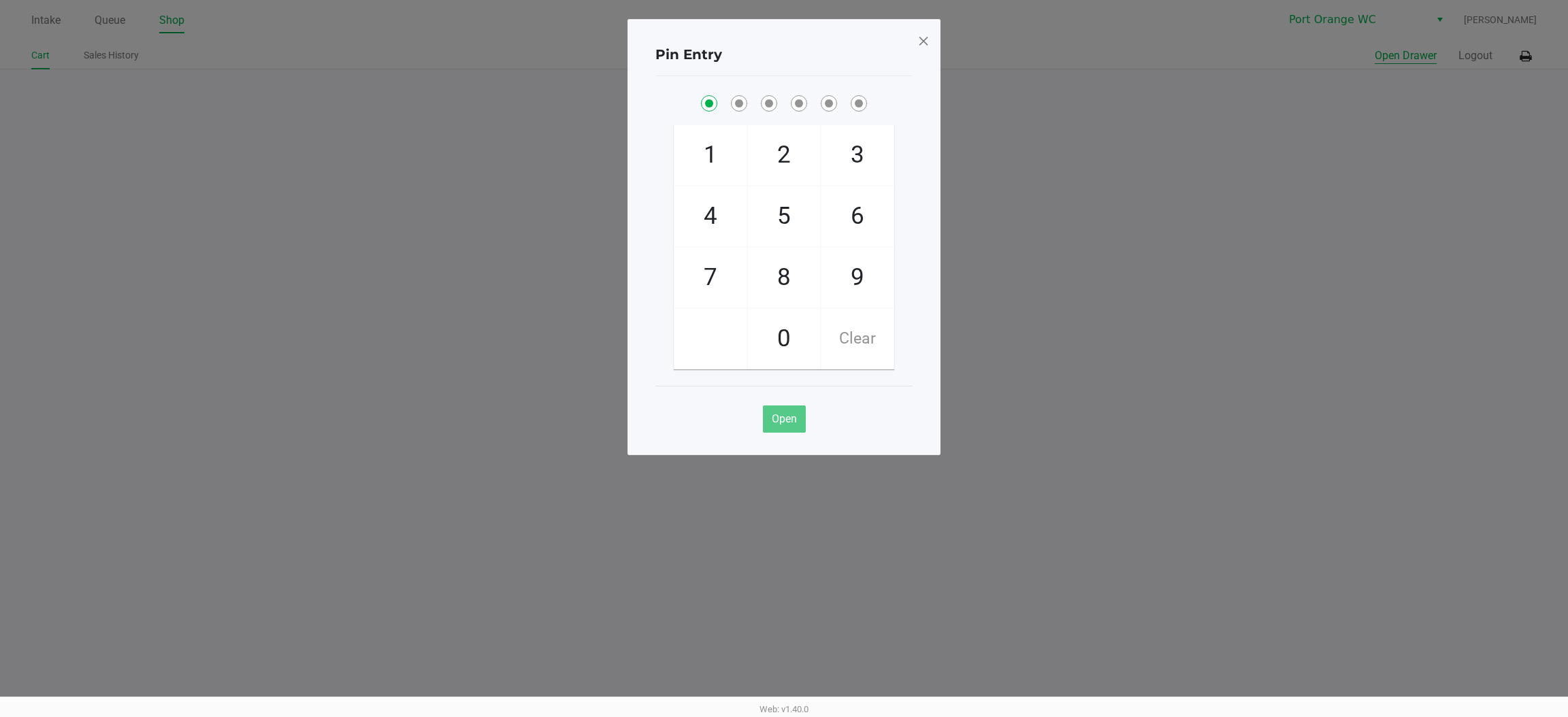
checkbox input "true"
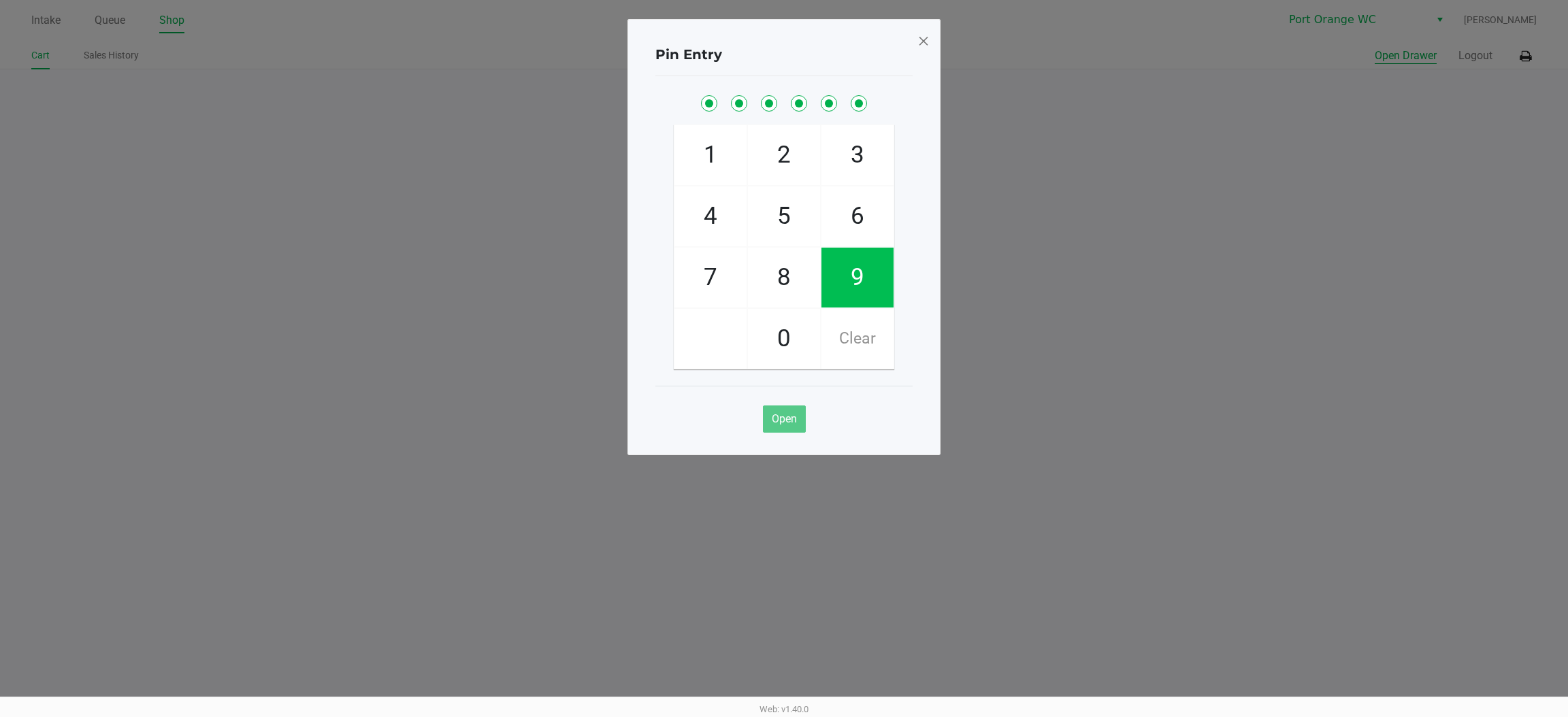
checkbox input "true"
click at [915, 44] on div "Pin Entry 1 4 7 2 5 8 0 3 6 9 Clear Open" at bounding box center [784, 237] width 313 height 436
click at [921, 39] on span at bounding box center [923, 41] width 12 height 22
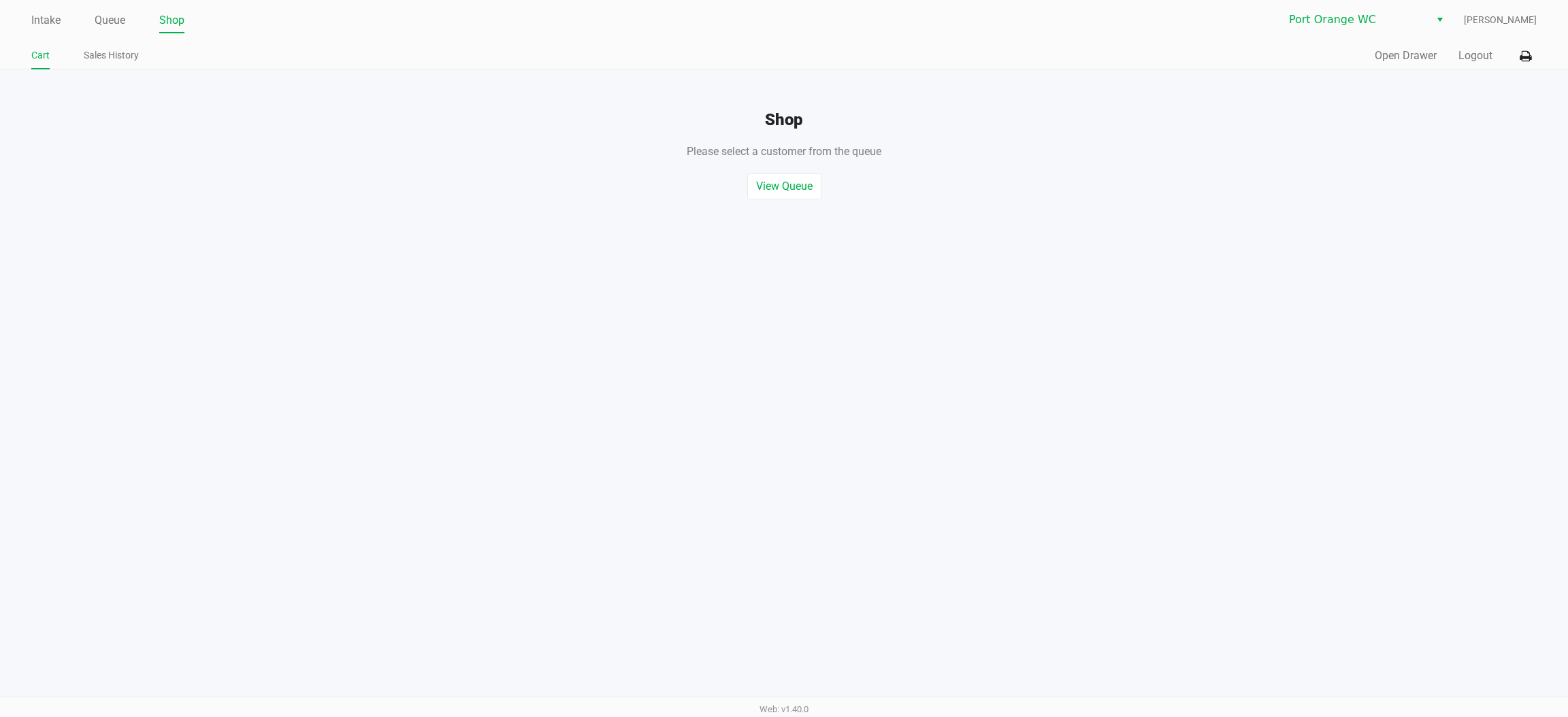
click at [1468, 44] on div "Quick Sale Open Drawer Logout" at bounding box center [1160, 57] width 753 height 25
click at [1468, 52] on button "Logout" at bounding box center [1475, 55] width 34 height 16
